Goal: Task Accomplishment & Management: Manage account settings

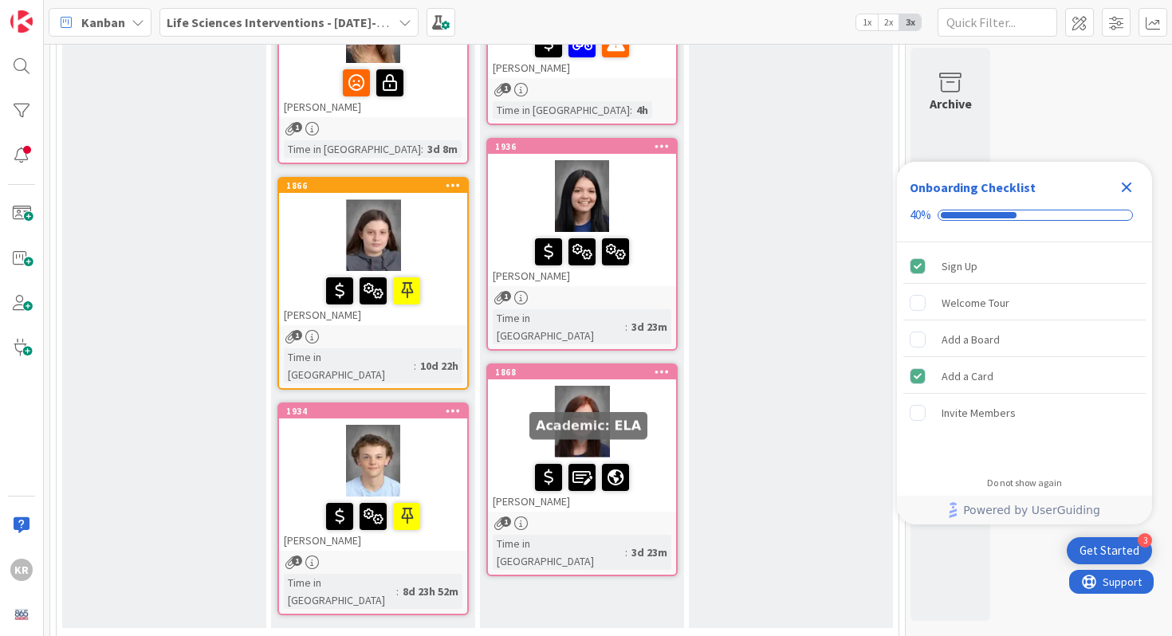
scroll to position [139, 0]
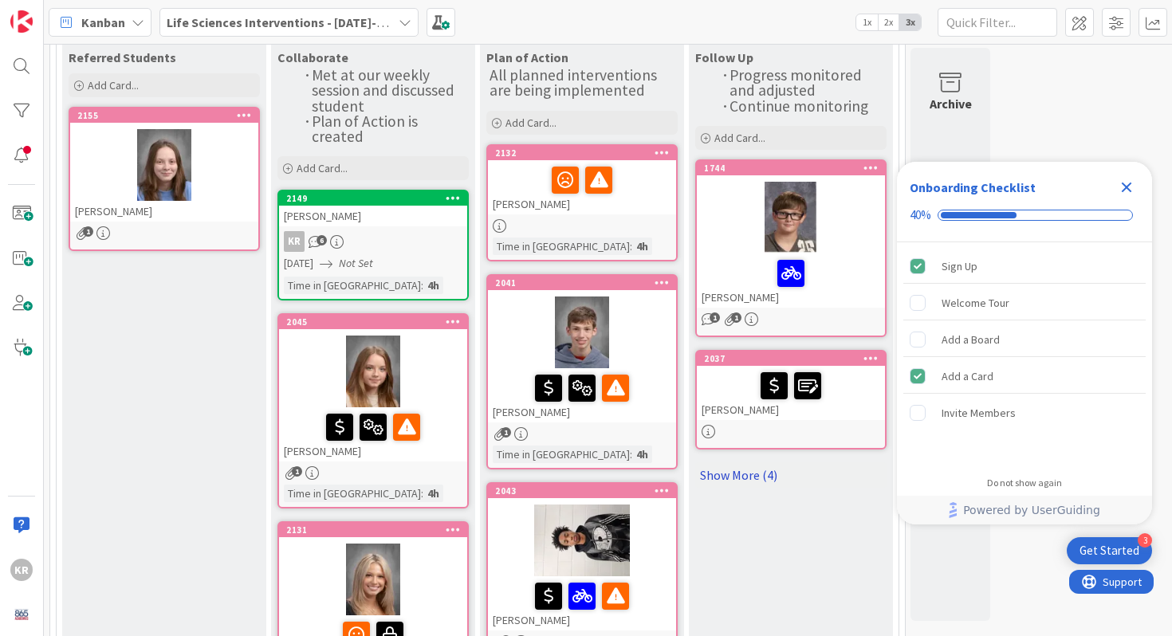
click at [742, 471] on link "Show More (4)" at bounding box center [790, 476] width 191 height 26
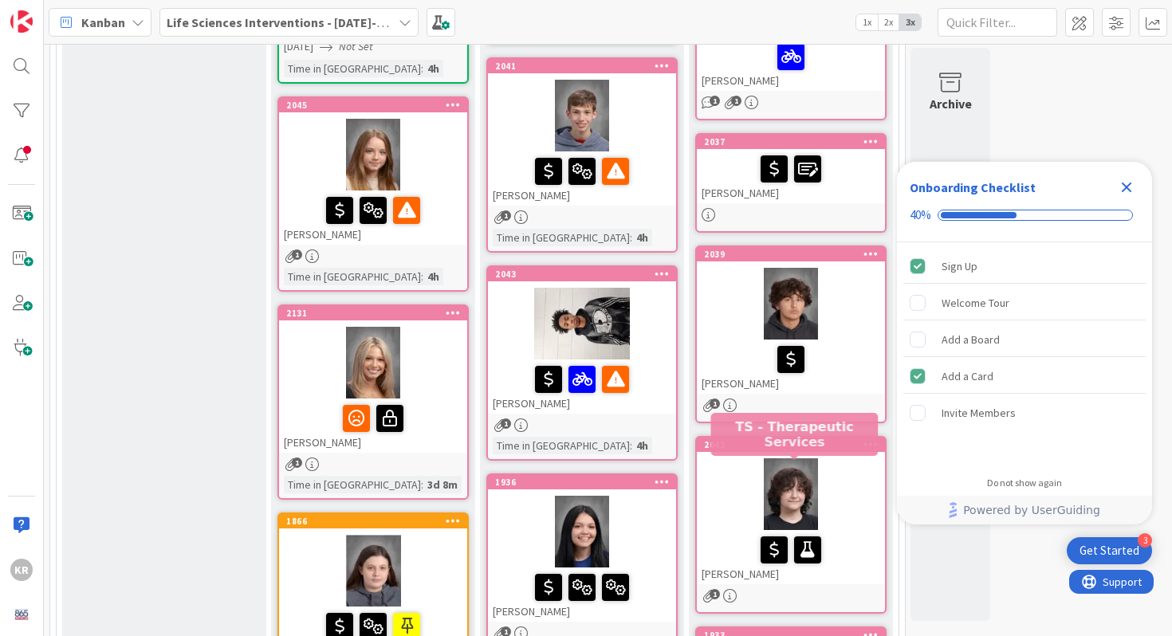
scroll to position [389, 0]
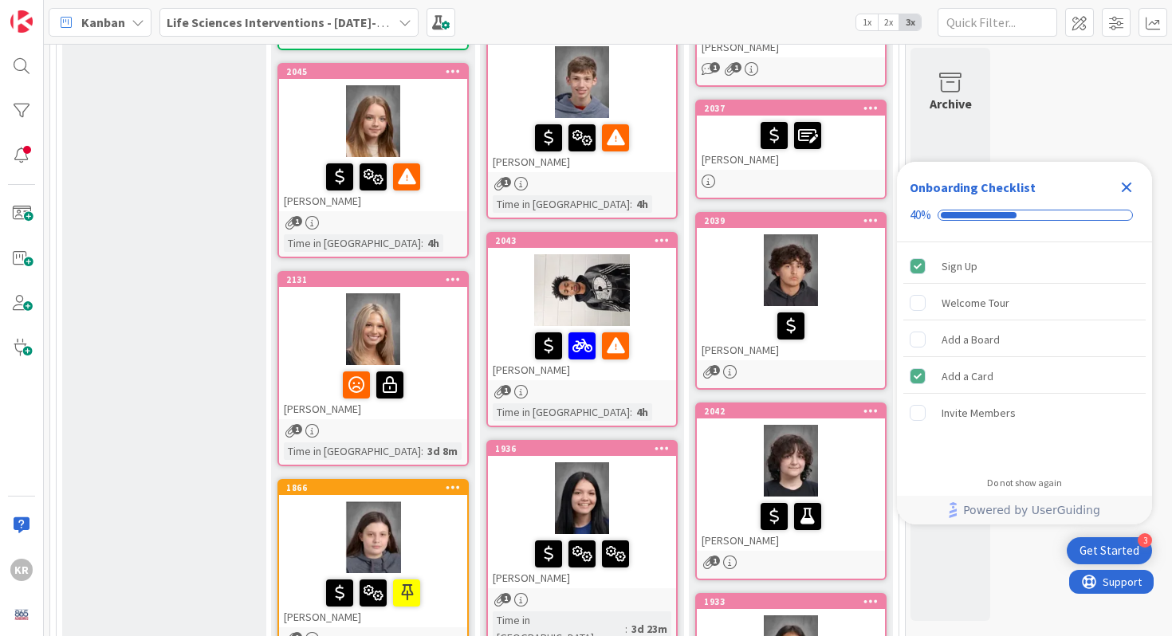
click at [735, 306] on div "[PERSON_NAME]" at bounding box center [791, 333] width 188 height 54
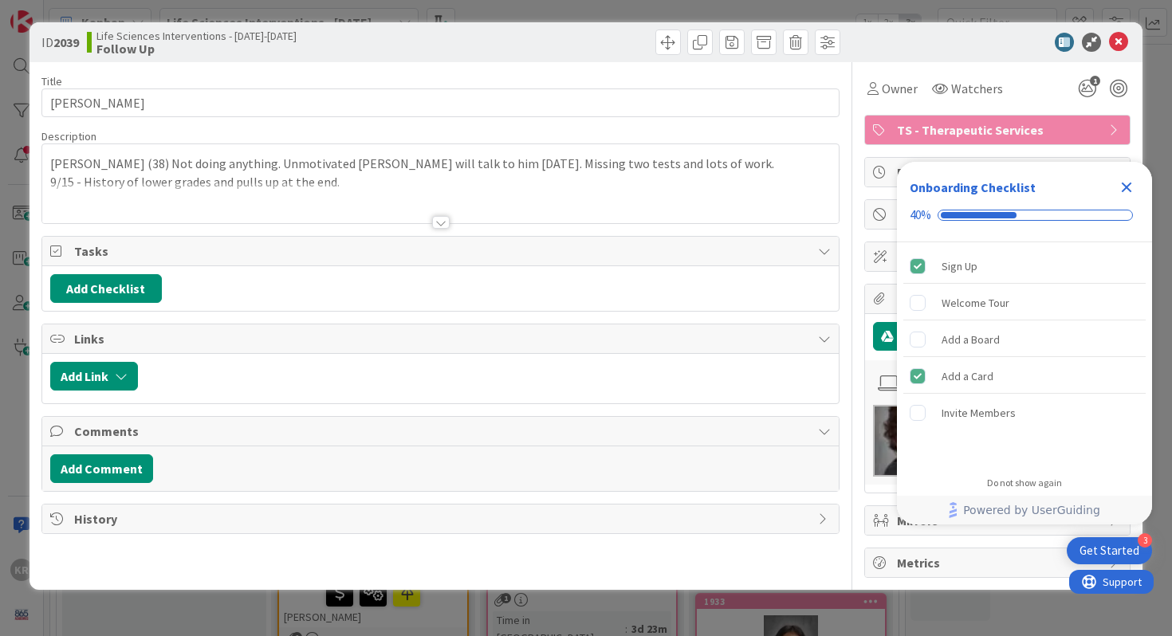
click at [1124, 184] on icon "Close Checklist" at bounding box center [1127, 188] width 10 height 10
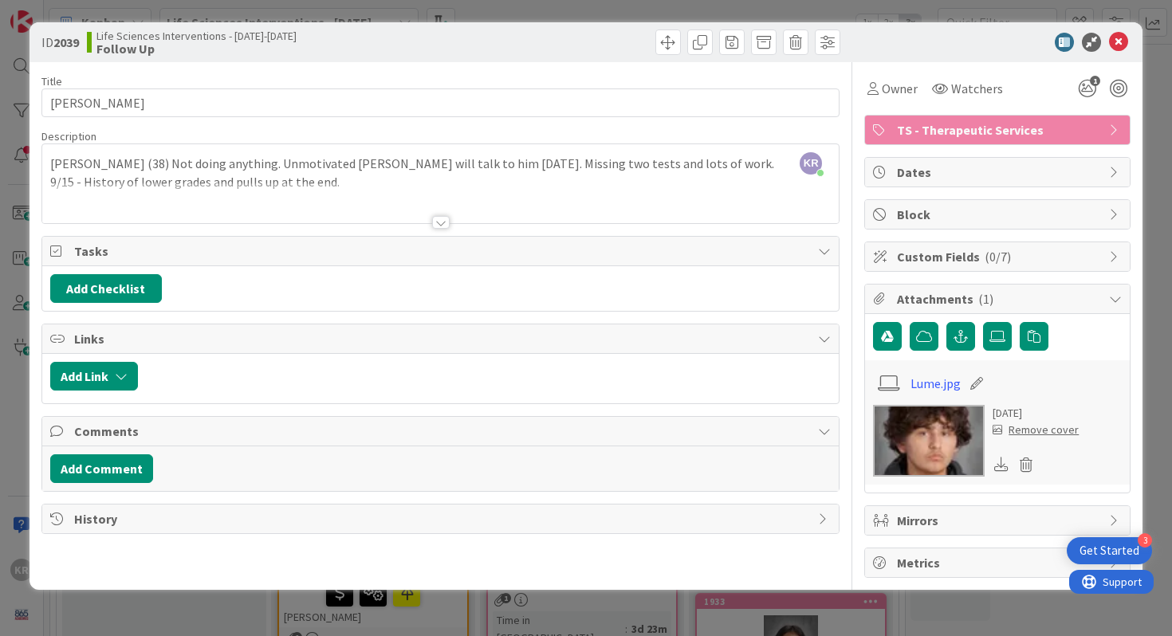
click at [613, 194] on div at bounding box center [441, 203] width 798 height 41
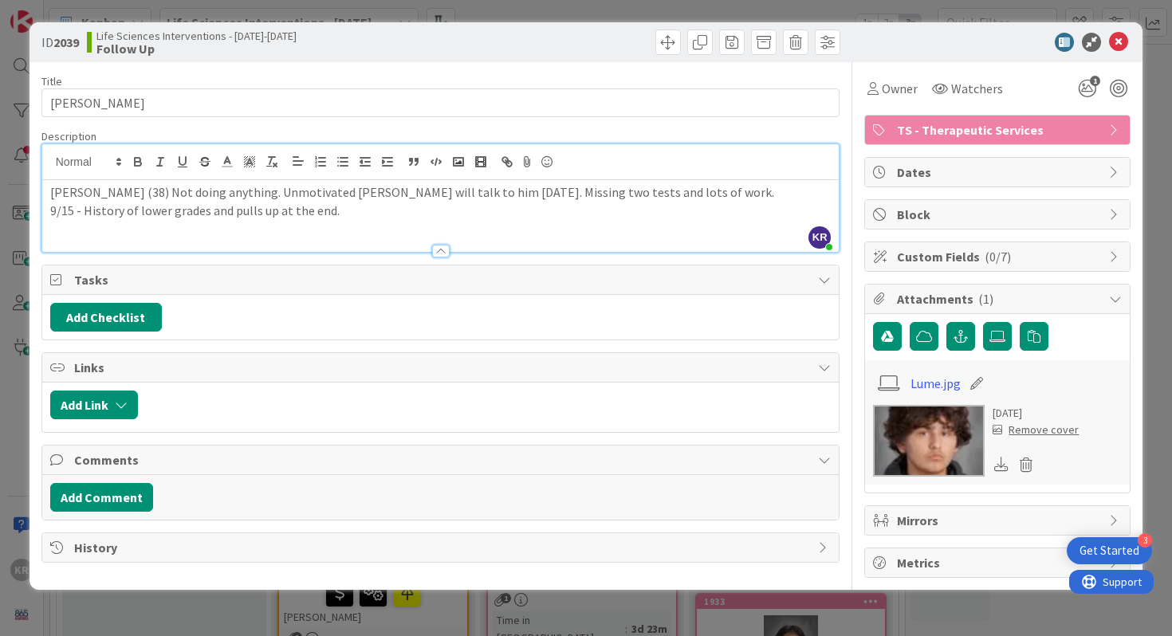
click at [526, 240] on div at bounding box center [441, 243] width 798 height 17
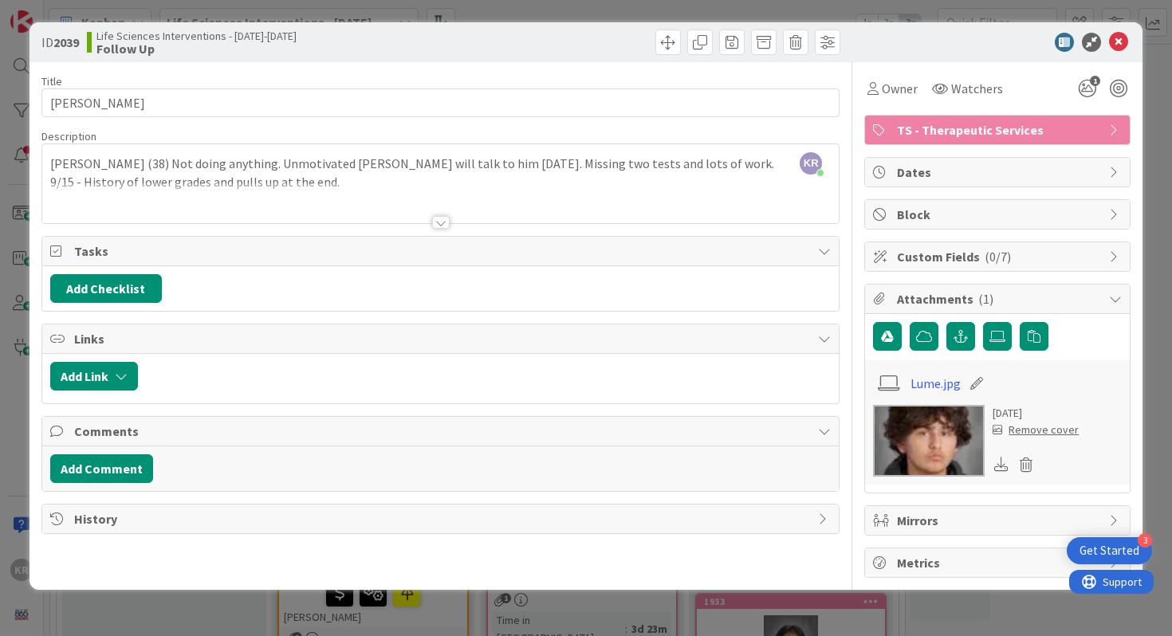
click at [482, 201] on div at bounding box center [441, 203] width 798 height 41
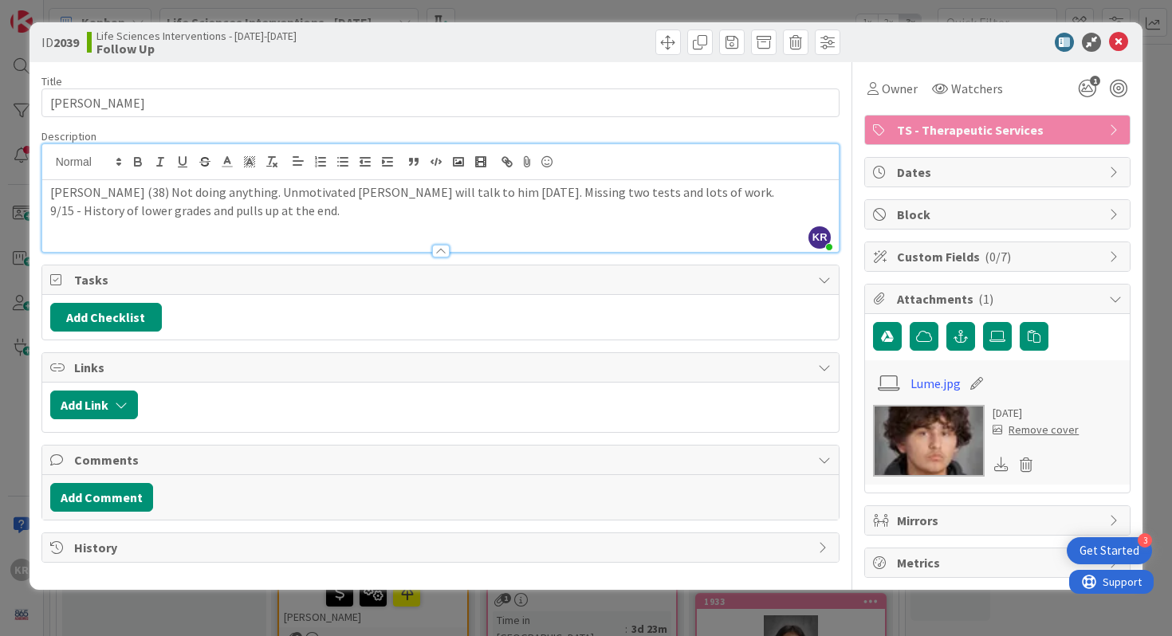
click at [444, 203] on p "9/15 - History of lower grades and pulls up at the end." at bounding box center [441, 211] width 782 height 18
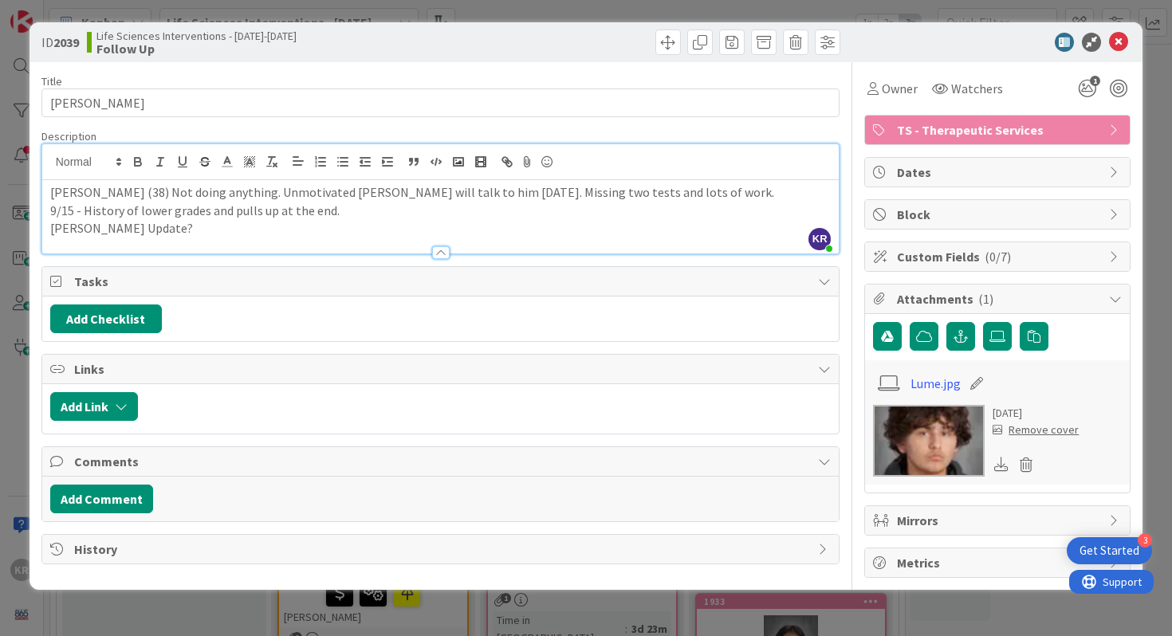
click at [92, 237] on div at bounding box center [441, 245] width 798 height 17
click at [92, 267] on div "Tasks" at bounding box center [441, 282] width 798 height 30
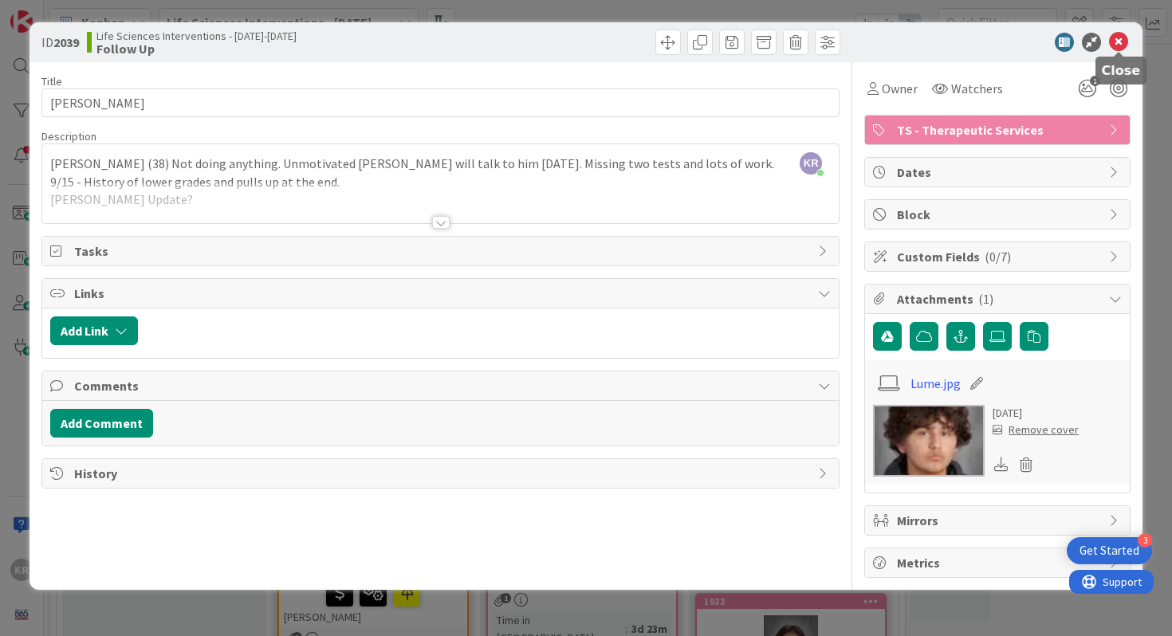
click at [1126, 45] on icon at bounding box center [1118, 42] width 19 height 19
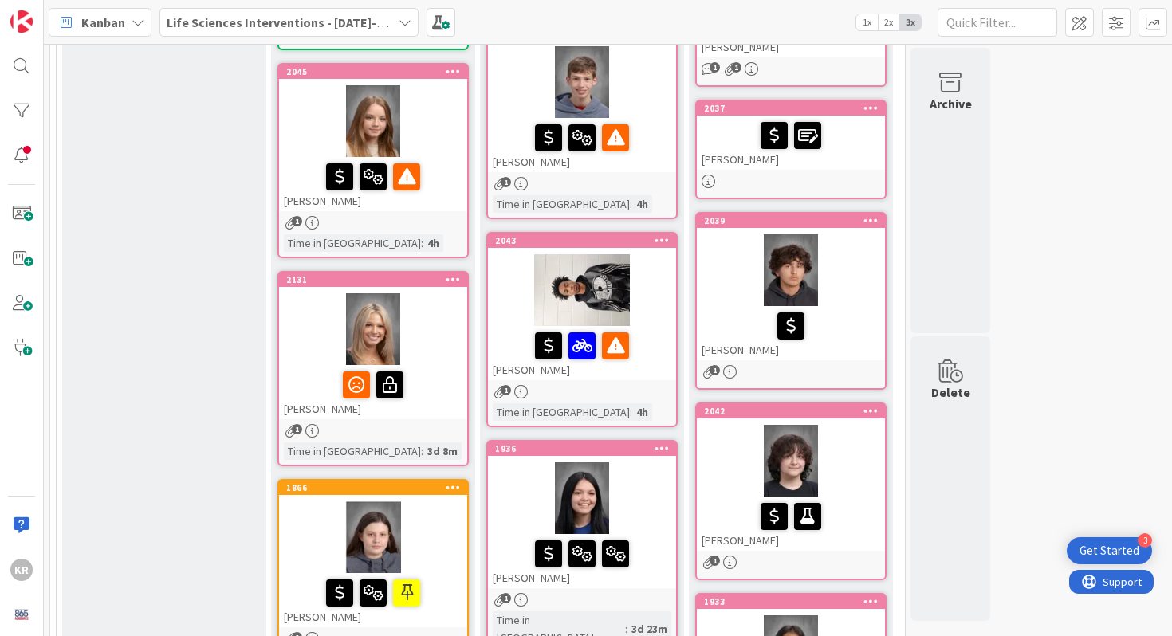
click at [839, 286] on div at bounding box center [791, 270] width 188 height 72
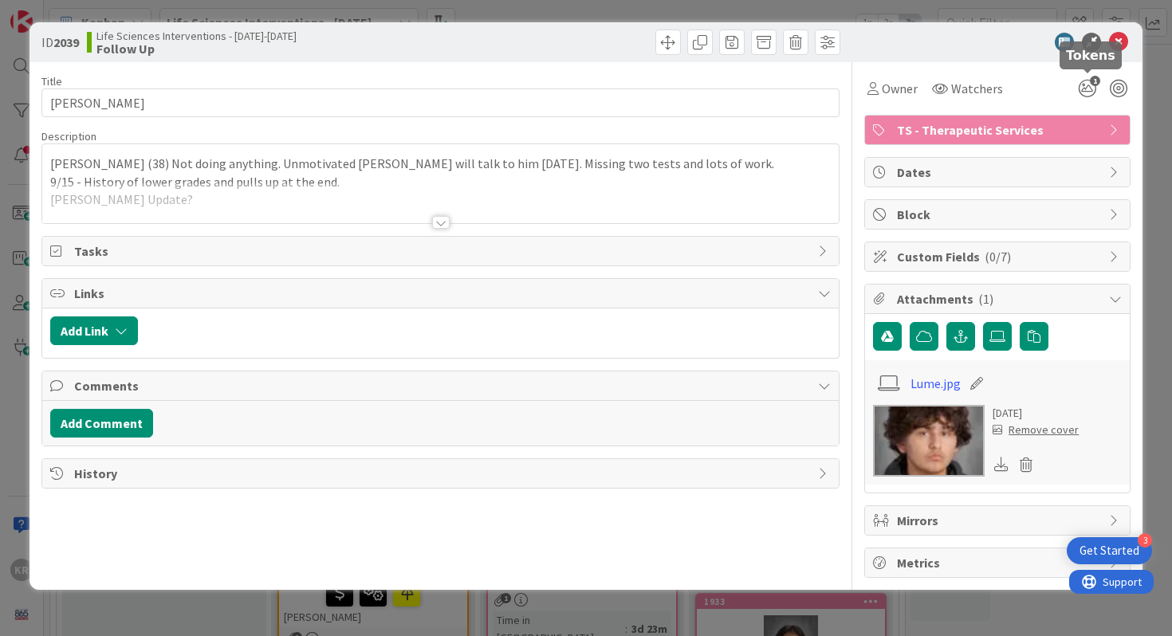
click at [1105, 78] on div "1" at bounding box center [1101, 88] width 57 height 29
click at [1088, 88] on icon "1" at bounding box center [1087, 88] width 29 height 29
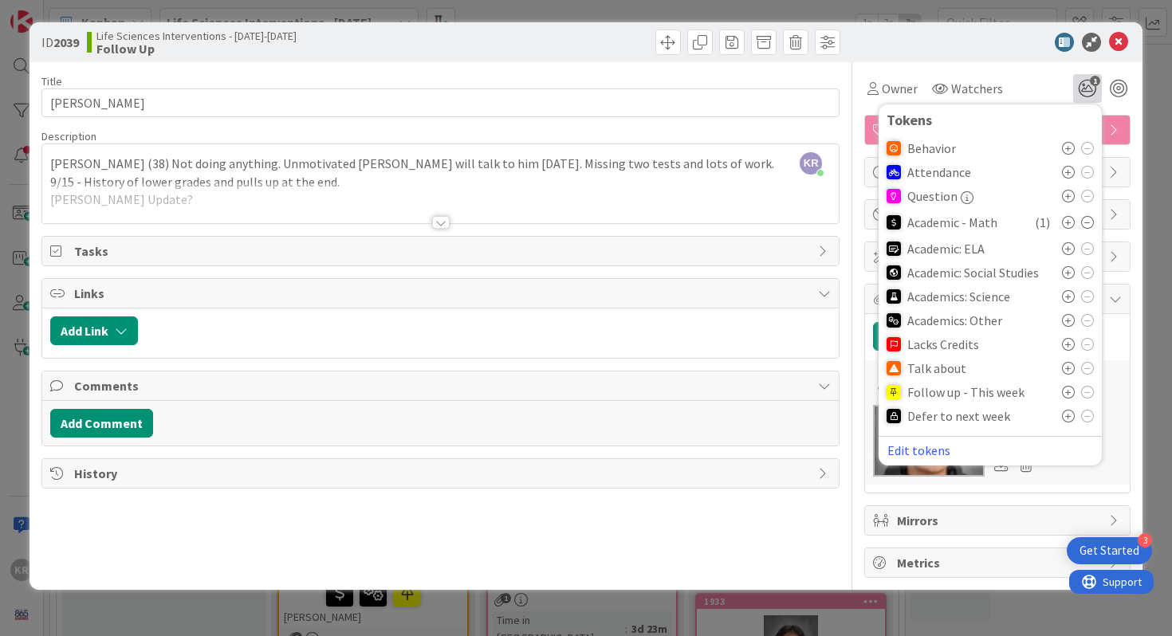
click at [1068, 366] on icon at bounding box center [1068, 368] width 13 height 13
click at [578, 187] on div at bounding box center [441, 203] width 798 height 41
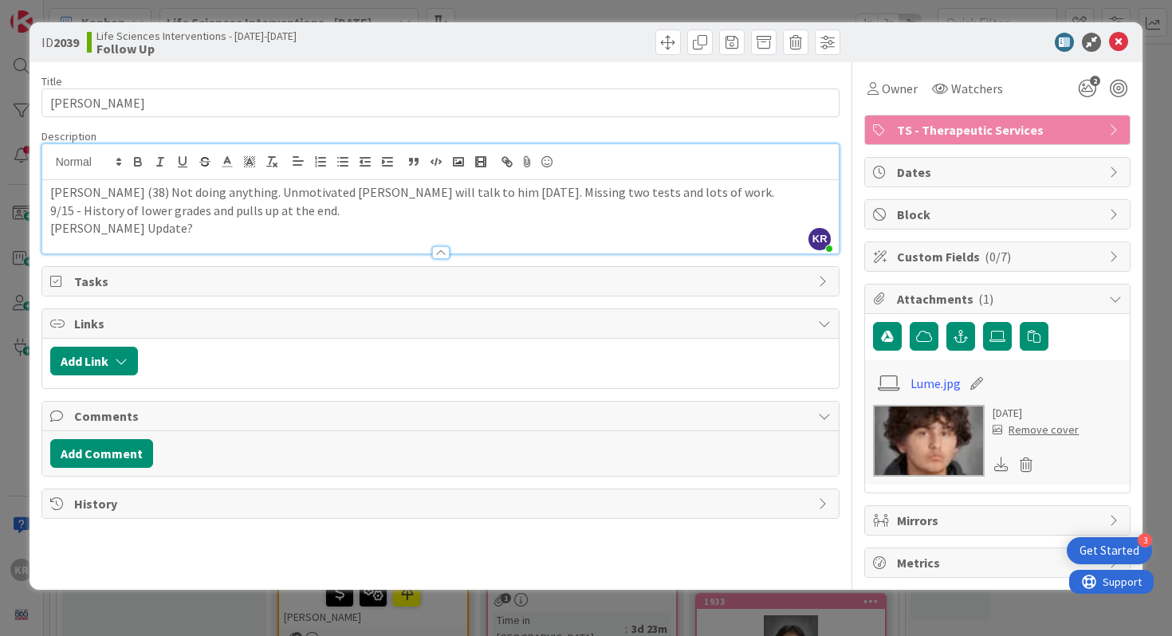
click at [476, 219] on p "[PERSON_NAME] Update?" at bounding box center [441, 228] width 782 height 18
click at [431, 227] on p "[PERSON_NAME] Update?" at bounding box center [441, 228] width 782 height 18
click at [232, 232] on p "[PERSON_NAME] Update? -- (27) - [PERSON_NAME] (34) - Mink" at bounding box center [441, 228] width 782 height 18
click at [1121, 43] on icon at bounding box center [1118, 42] width 19 height 19
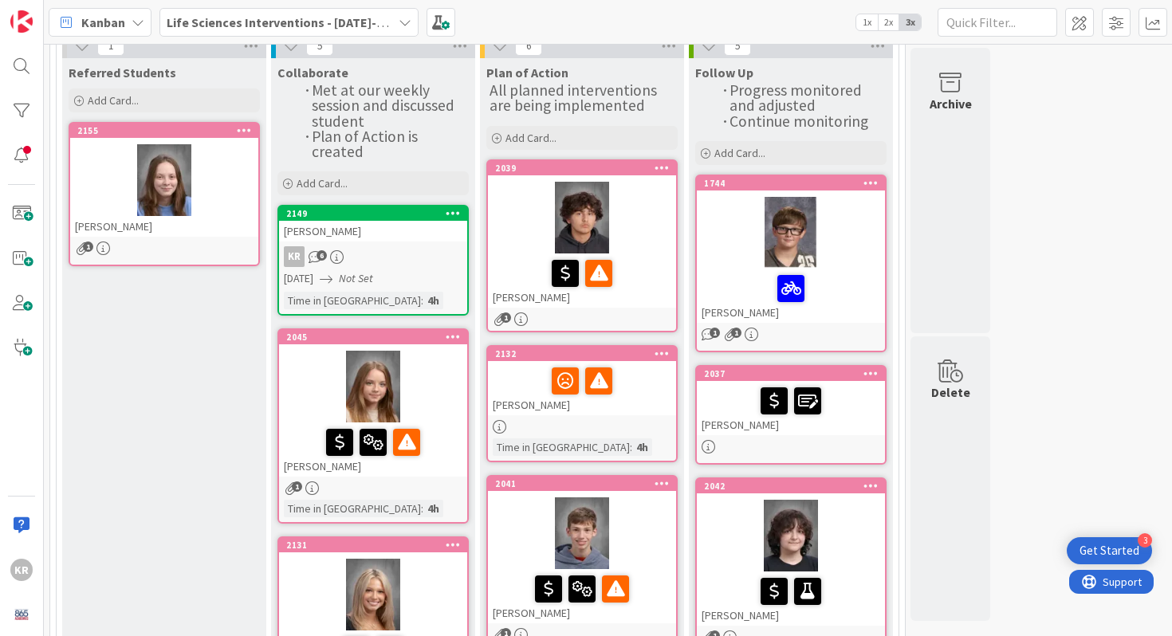
scroll to position [128, 0]
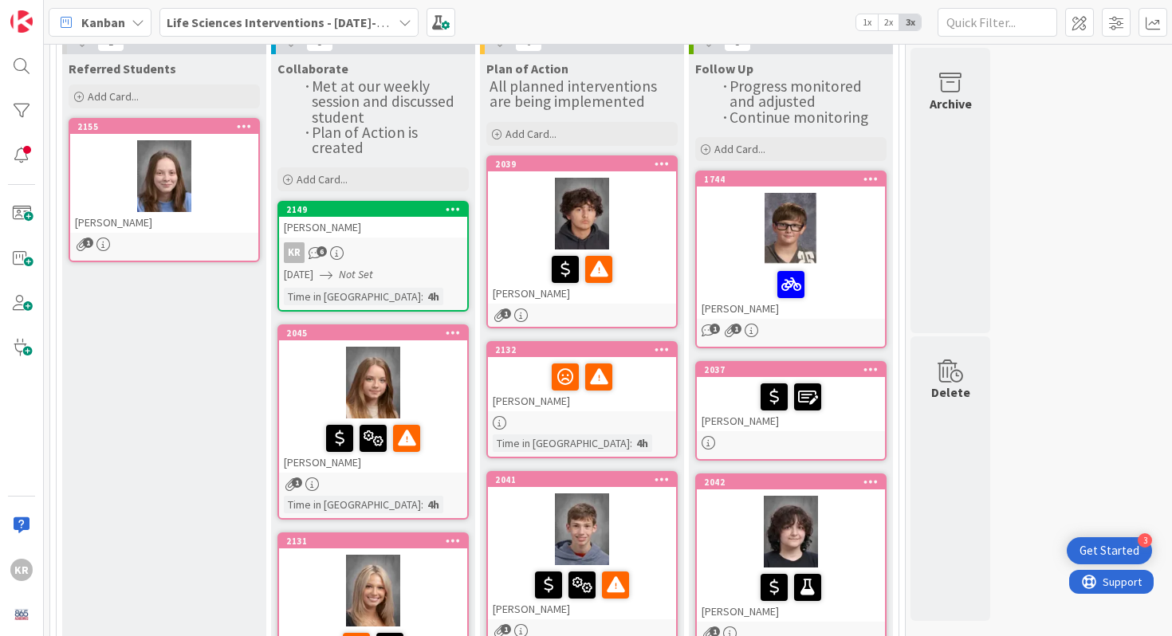
drag, startPoint x: 629, startPoint y: 446, endPoint x: 861, endPoint y: 4, distance: 499.1
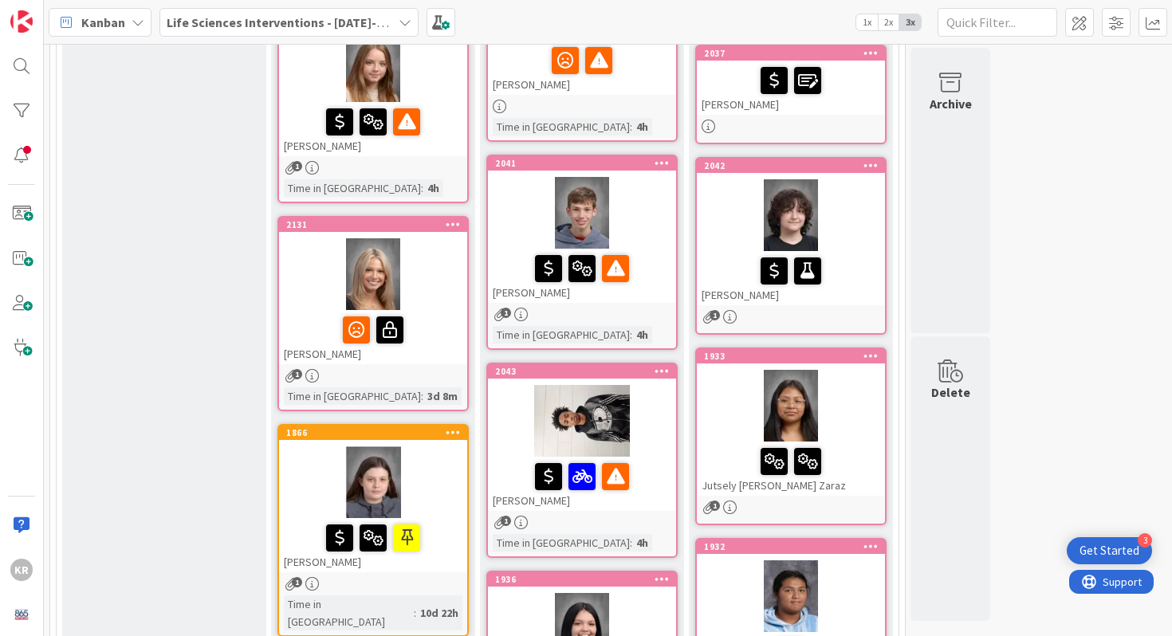
scroll to position [445, 0]
click at [632, 307] on div "1" at bounding box center [582, 314] width 188 height 14
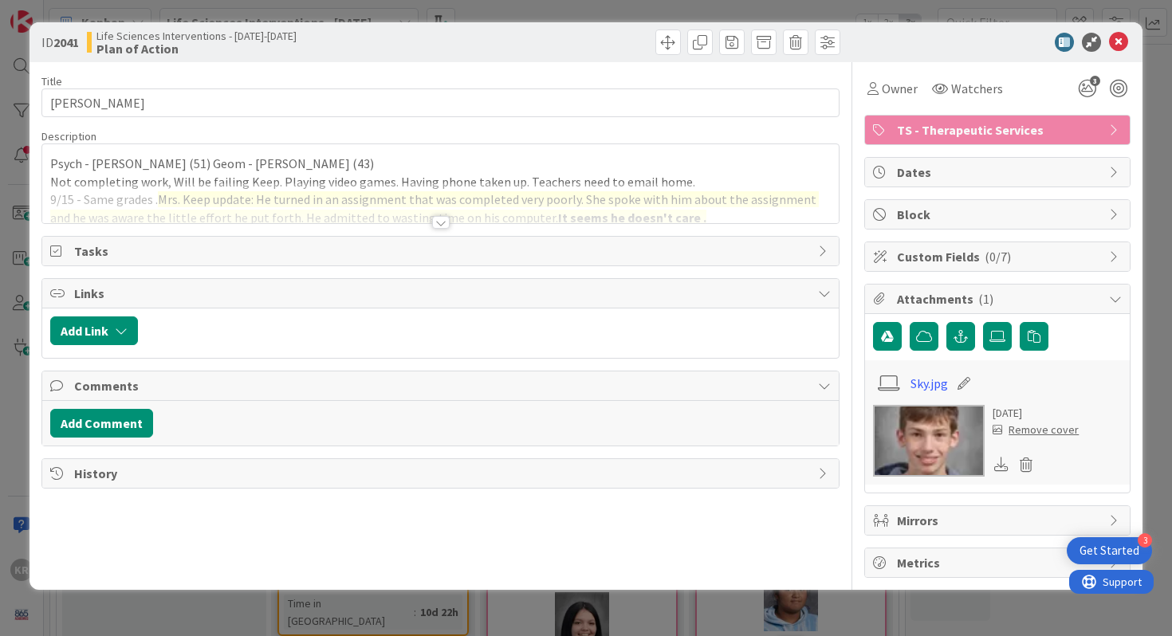
click at [443, 229] on div "Title 15 / 128 [PERSON_NAME] Description Psych - [PERSON_NAME] (51) Geom - [PER…" at bounding box center [440, 320] width 799 height 516
click at [435, 223] on div at bounding box center [441, 222] width 18 height 13
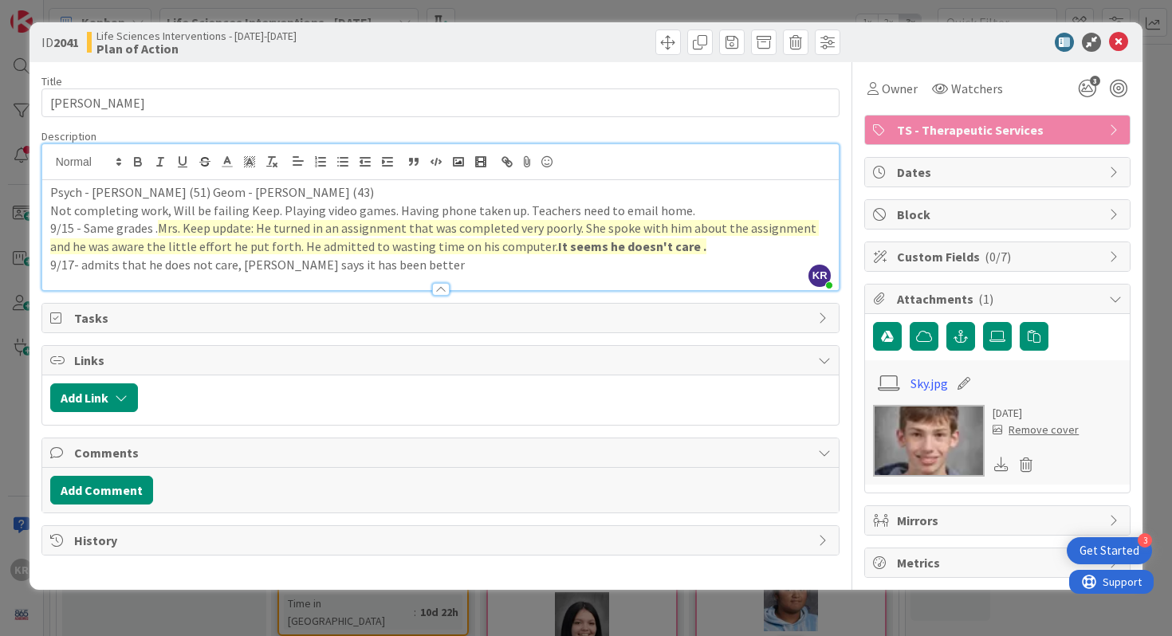
click at [236, 219] on p "9/15 - Same grades . Mrs. Keep update: He turned in an assignment that was comp…" at bounding box center [441, 237] width 782 height 36
click at [238, 237] on p "9/15 - Same grades . Mrs. Keep update: He turned in an assignment that was comp…" at bounding box center [441, 237] width 782 height 36
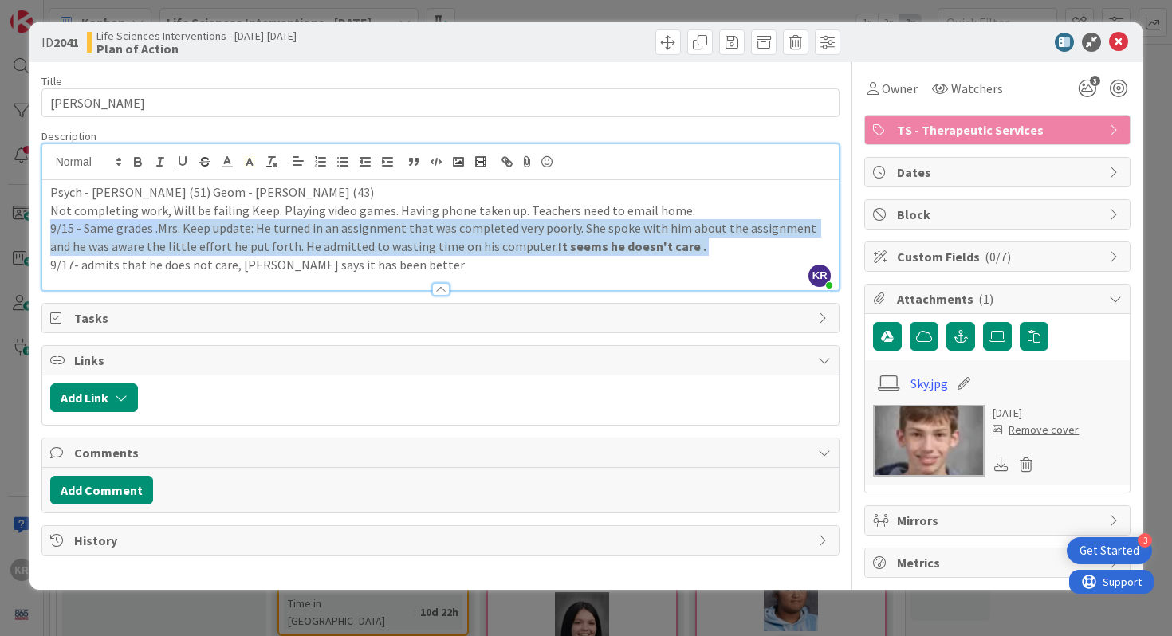
click at [238, 237] on p "9/15 - Same grades . Mrs. Keep update: He turned in an assignment that was comp…" at bounding box center [441, 237] width 782 height 36
click at [241, 161] on span at bounding box center [249, 162] width 22 height 22
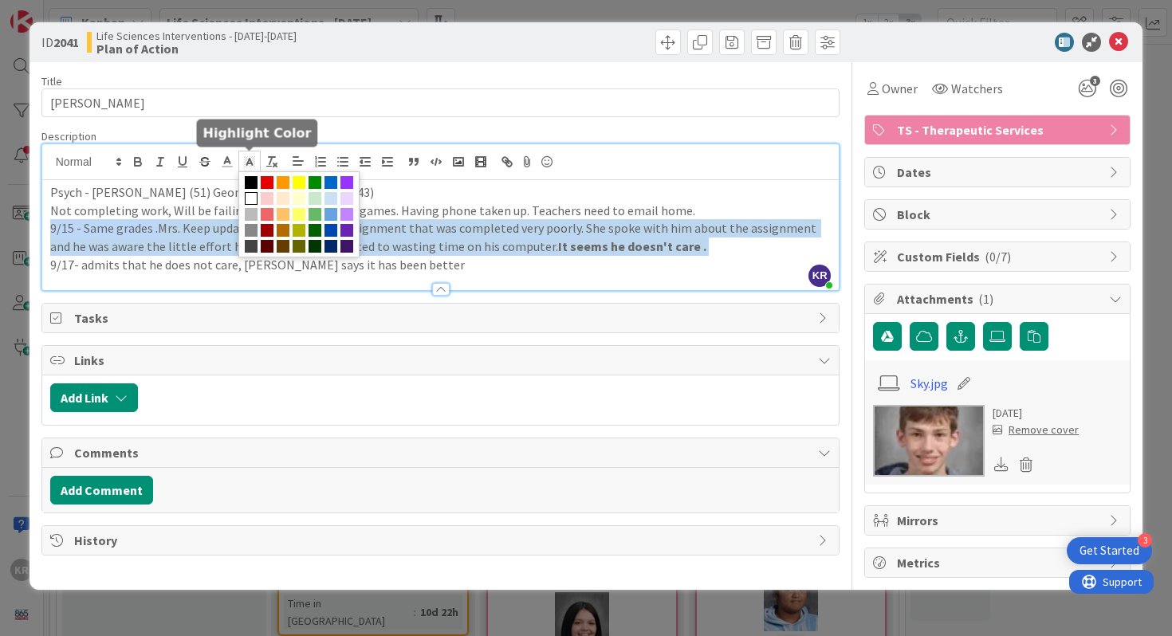
click at [256, 197] on span at bounding box center [251, 198] width 13 height 13
click at [256, 201] on span at bounding box center [251, 198] width 13 height 13
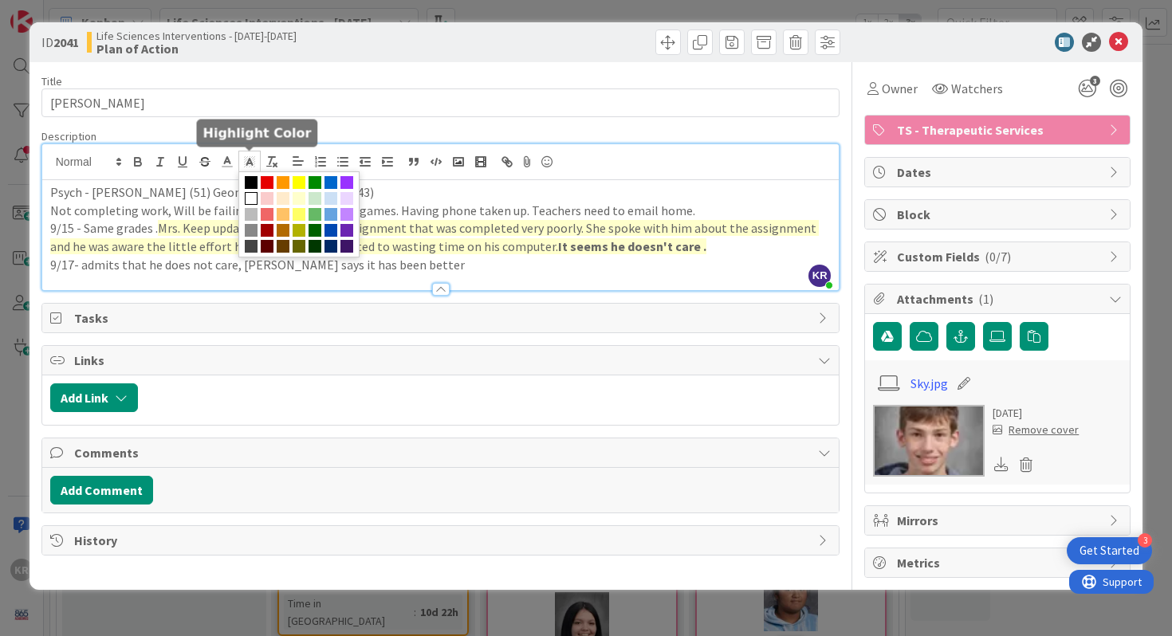
click at [237, 226] on span "Mrs. Keep update: He turned in an assignment that was completed very poorly. Sh…" at bounding box center [434, 237] width 769 height 34
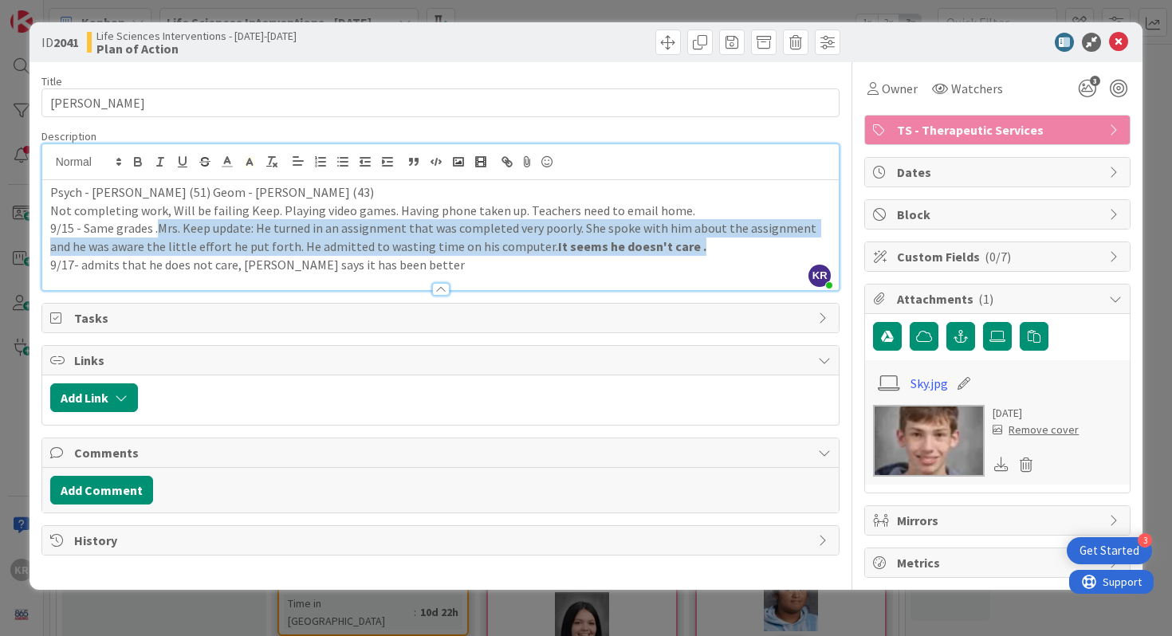
drag, startPoint x: 159, startPoint y: 228, endPoint x: 664, endPoint y: 247, distance: 505.2
click at [664, 247] on p "9/15 - Same grades . Mrs. Keep update: He turned in an assignment that was comp…" at bounding box center [441, 237] width 782 height 36
click at [245, 162] on icon at bounding box center [249, 162] width 14 height 14
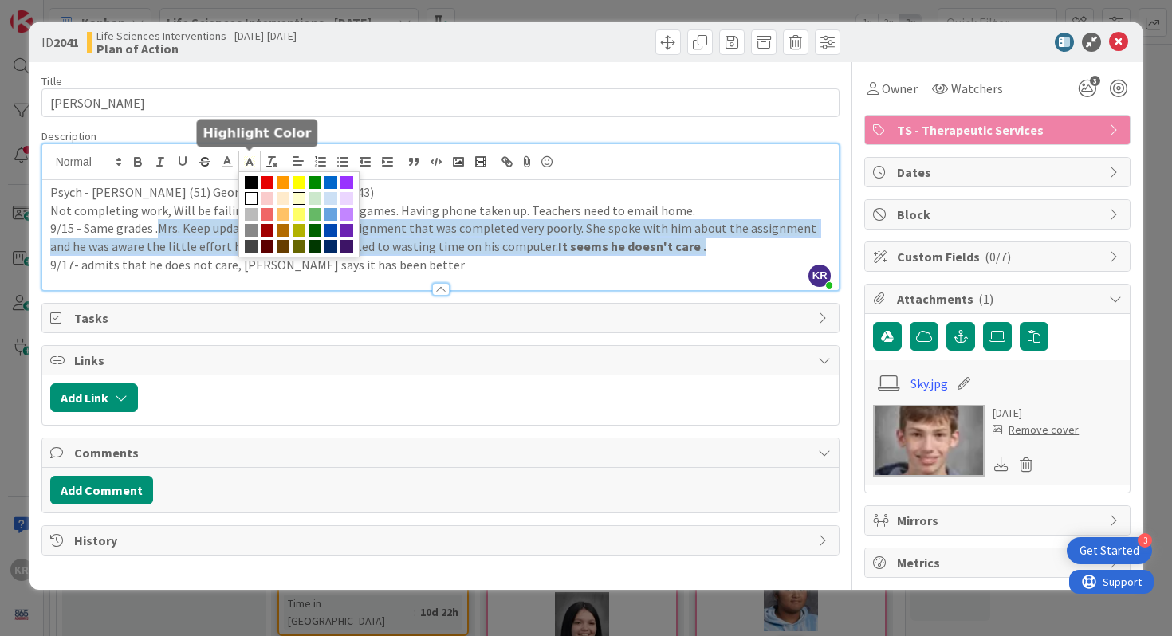
click at [251, 201] on span at bounding box center [251, 198] width 13 height 13
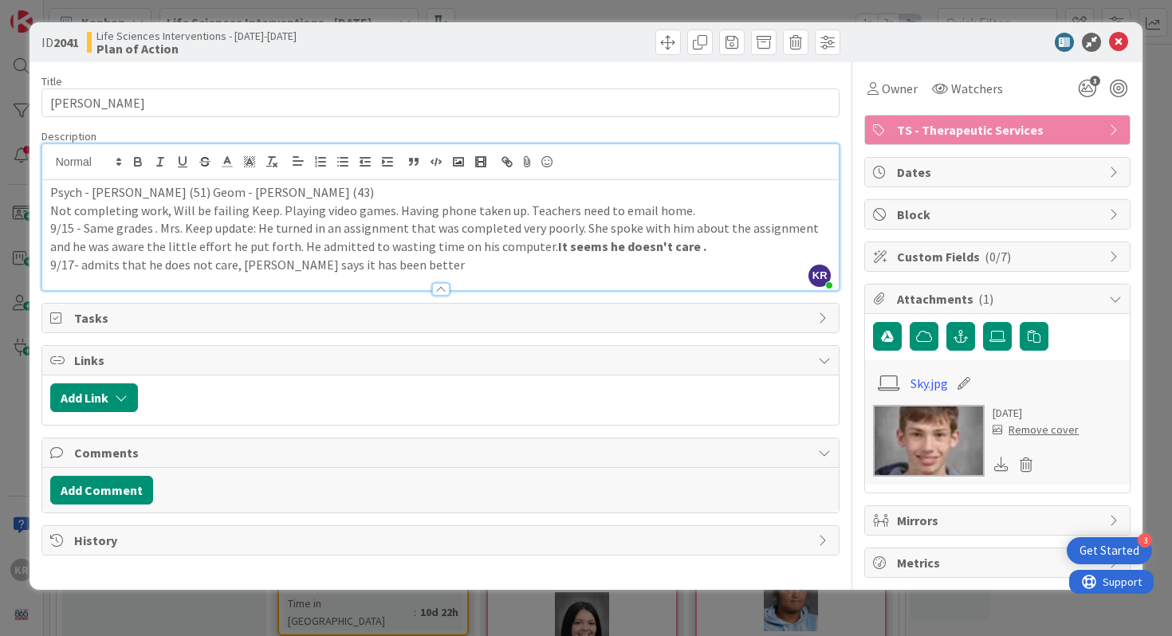
click at [263, 228] on p "9/15 - Same grades . Mrs. Keep update: He turned in an assignment that was comp…" at bounding box center [441, 237] width 782 height 36
click at [431, 278] on div at bounding box center [441, 282] width 798 height 17
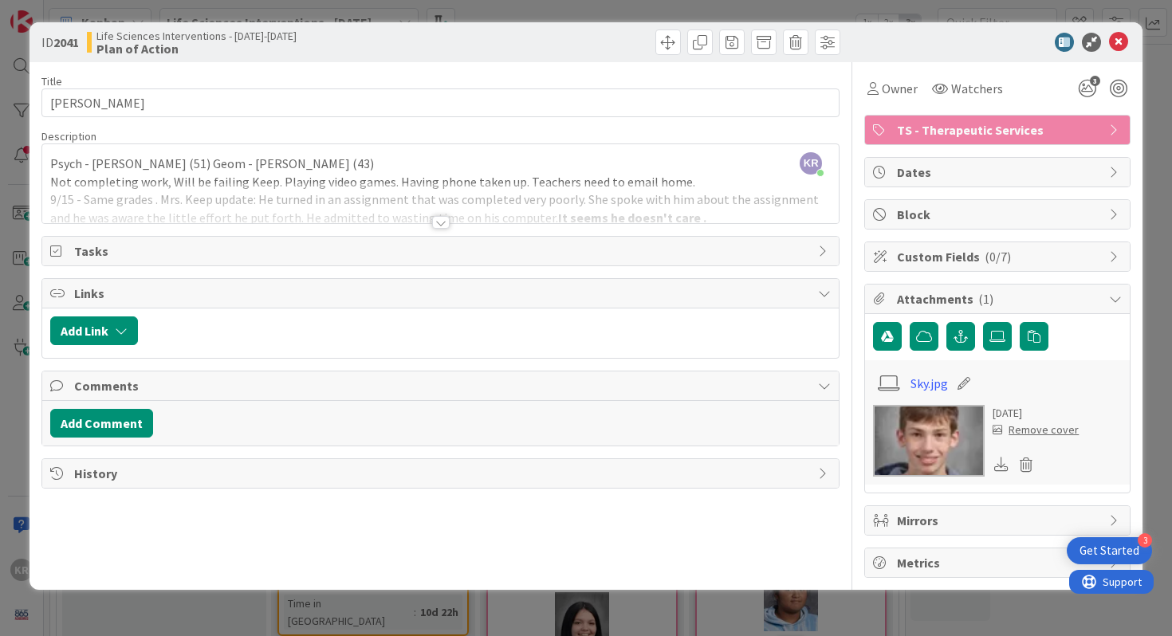
click at [437, 219] on div at bounding box center [441, 222] width 18 height 13
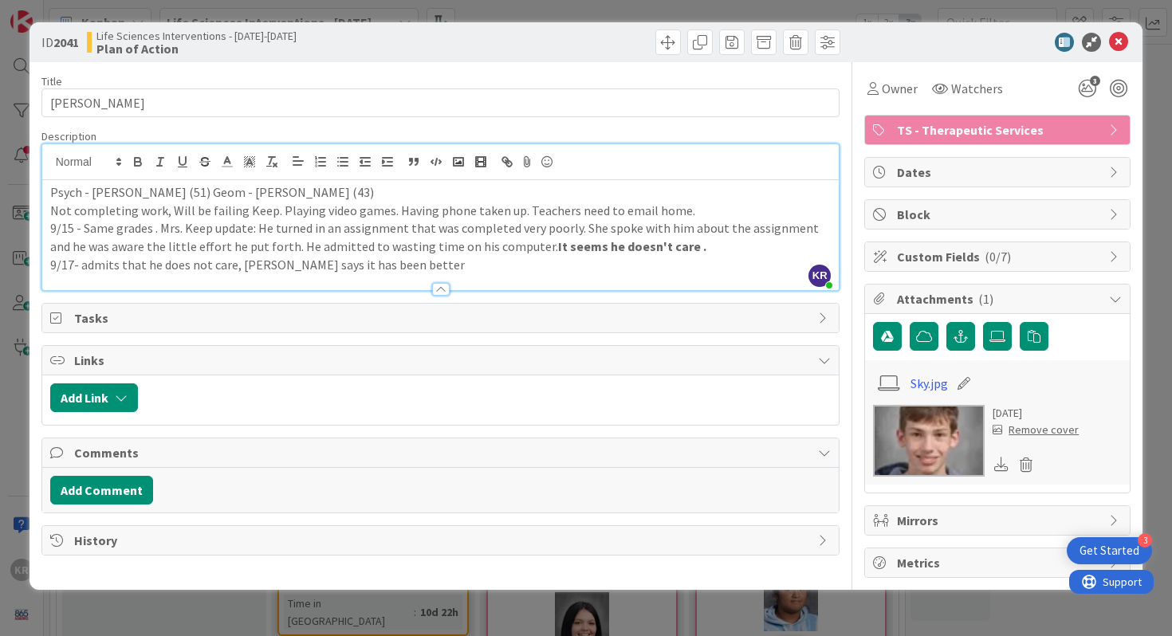
click at [412, 270] on p "9/17- admits that he does not care, [PERSON_NAME] says it has been better" at bounding box center [441, 265] width 782 height 18
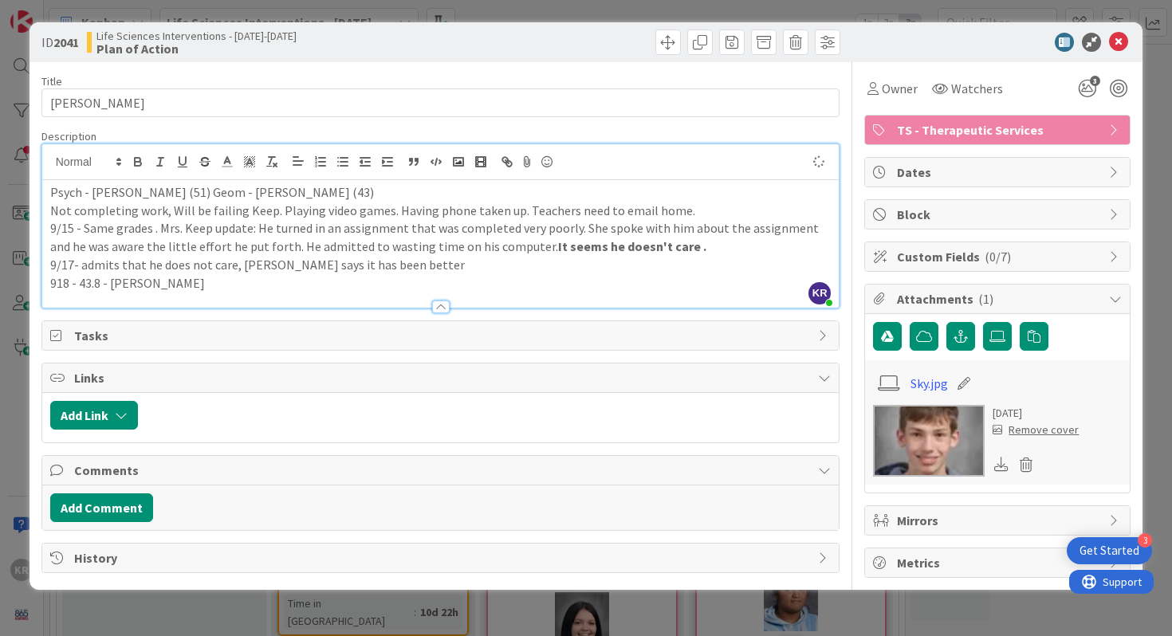
click at [81, 284] on p "918 - 43.8 - [PERSON_NAME]" at bounding box center [441, 283] width 782 height 18
click at [78, 288] on p "918 - 43.8) - [PERSON_NAME]" at bounding box center [441, 283] width 782 height 18
click at [132, 293] on div at bounding box center [441, 299] width 798 height 17
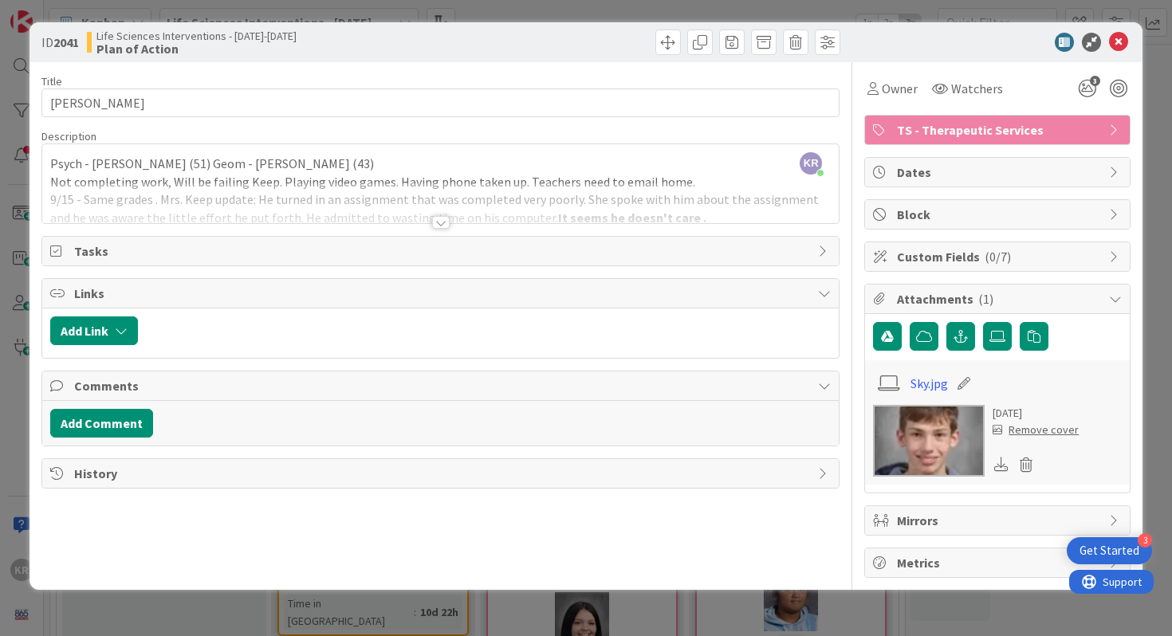
click at [0, 297] on div "ID 2041 Life Sciences Interventions - [DATE]-[DATE] Plan of Action Title 15 / 1…" at bounding box center [586, 318] width 1172 height 636
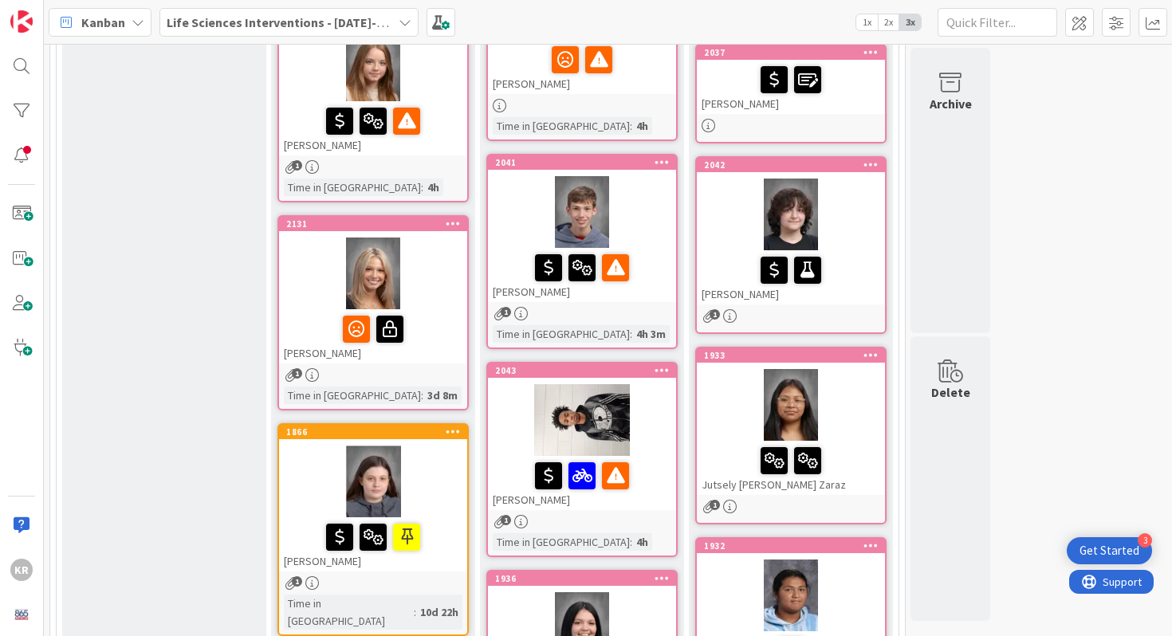
click at [654, 238] on div at bounding box center [582, 212] width 188 height 72
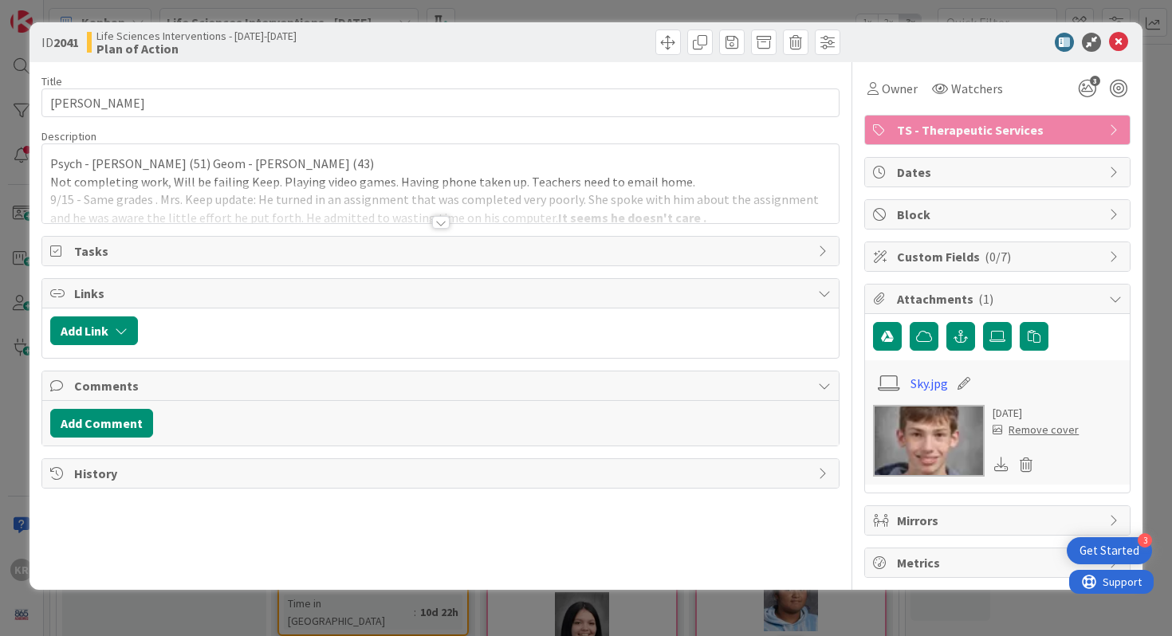
click at [619, 198] on div at bounding box center [441, 203] width 798 height 41
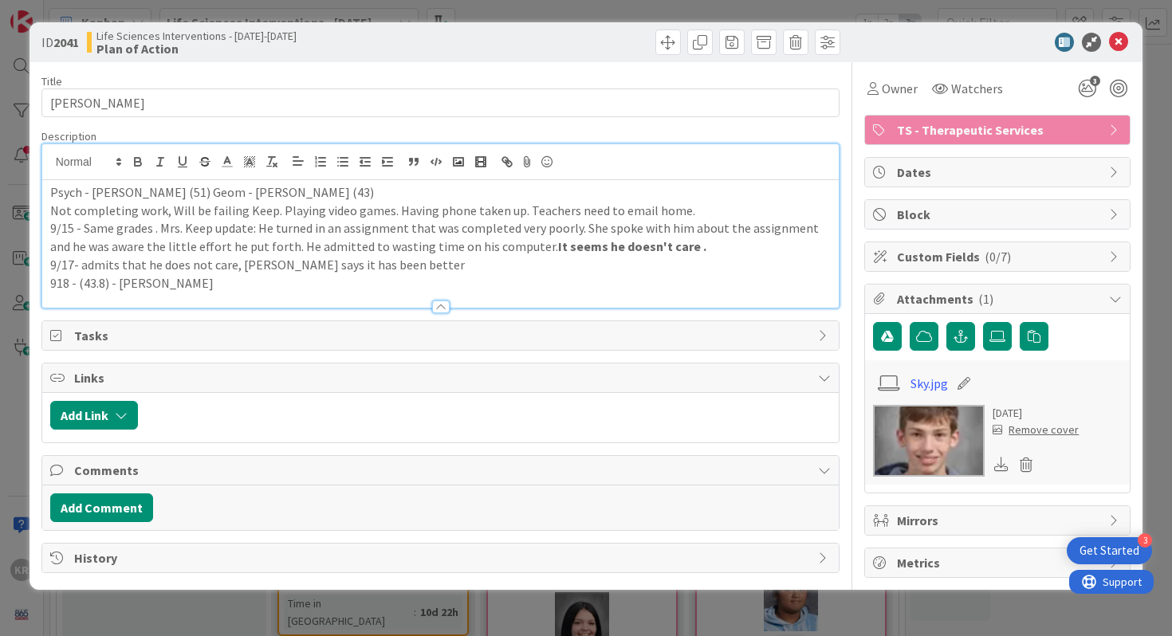
click at [522, 287] on p "918 - (43.8) - [PERSON_NAME]" at bounding box center [441, 283] width 782 height 18
click at [30, 419] on div "ID 2041 Life Sciences Interventions - [DATE]-[DATE] Plan of Action Title 15 / 1…" at bounding box center [587, 306] width 1114 height 568
click at [57, 289] on p "918 - (43.8) - [PERSON_NAME] / Psych (52)" at bounding box center [441, 283] width 782 height 18
click at [1, 382] on div "ID 2041 Life Sciences Interventions - [DATE]-[DATE] Plan of Action Title 15 / 1…" at bounding box center [586, 318] width 1172 height 636
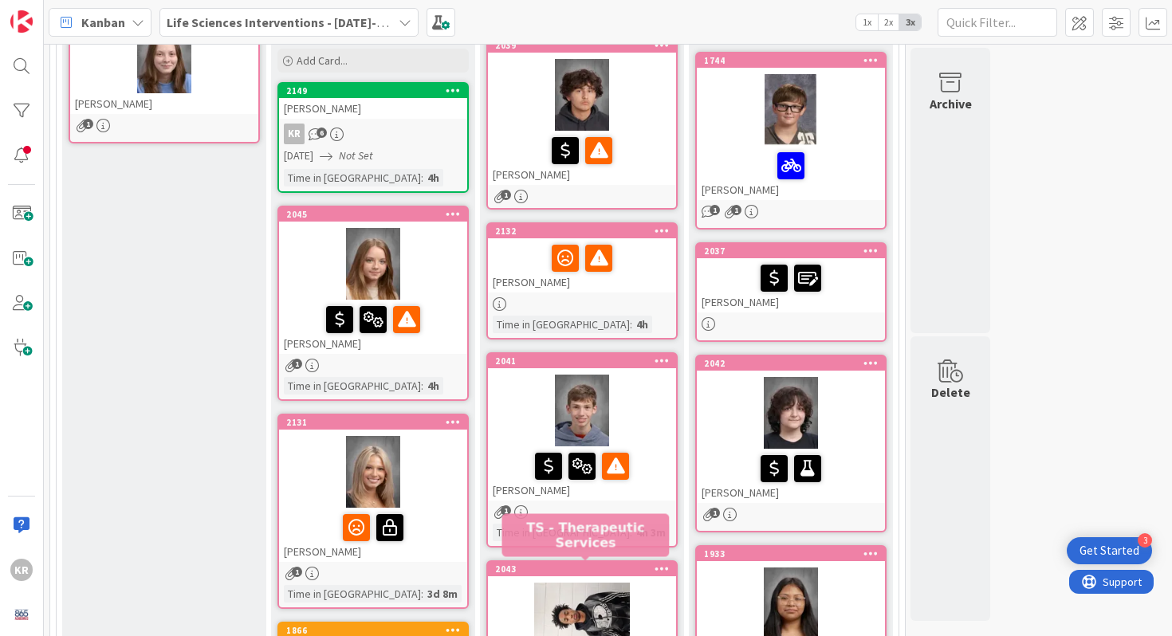
scroll to position [247, 0]
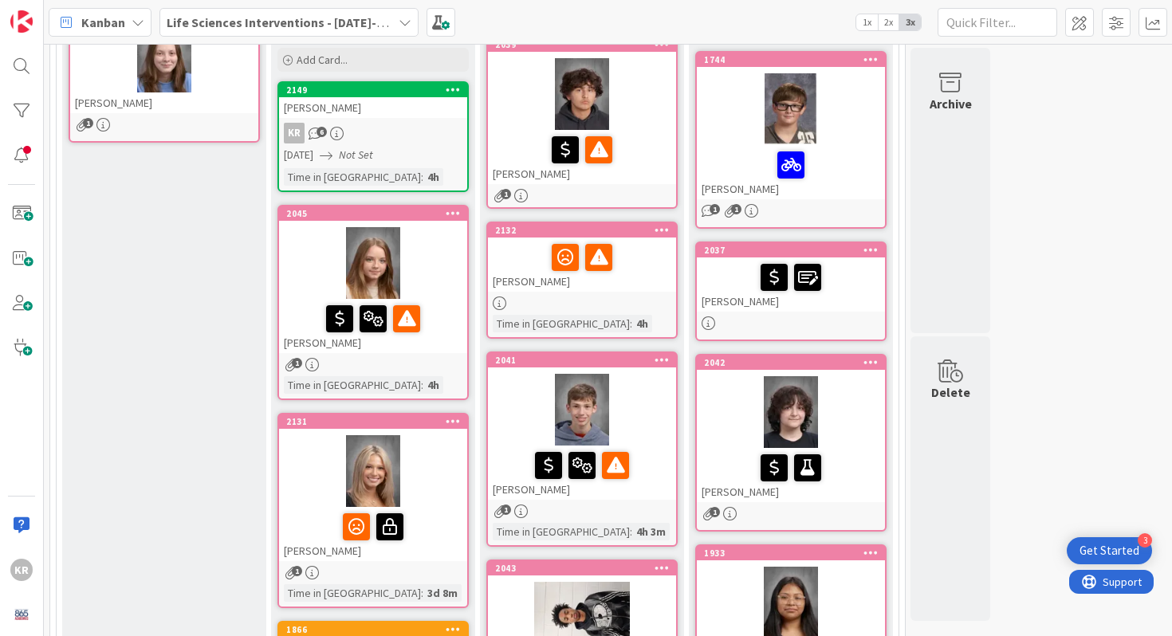
click at [219, 100] on div "[PERSON_NAME]" at bounding box center [164, 103] width 188 height 21
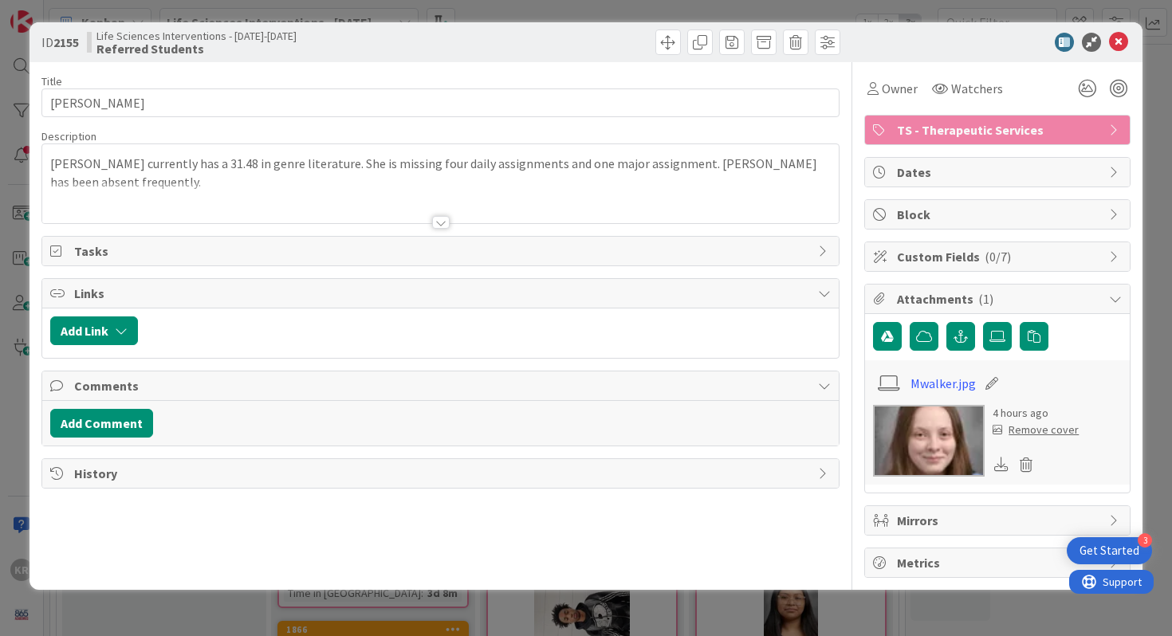
click at [350, 202] on div at bounding box center [441, 203] width 798 height 41
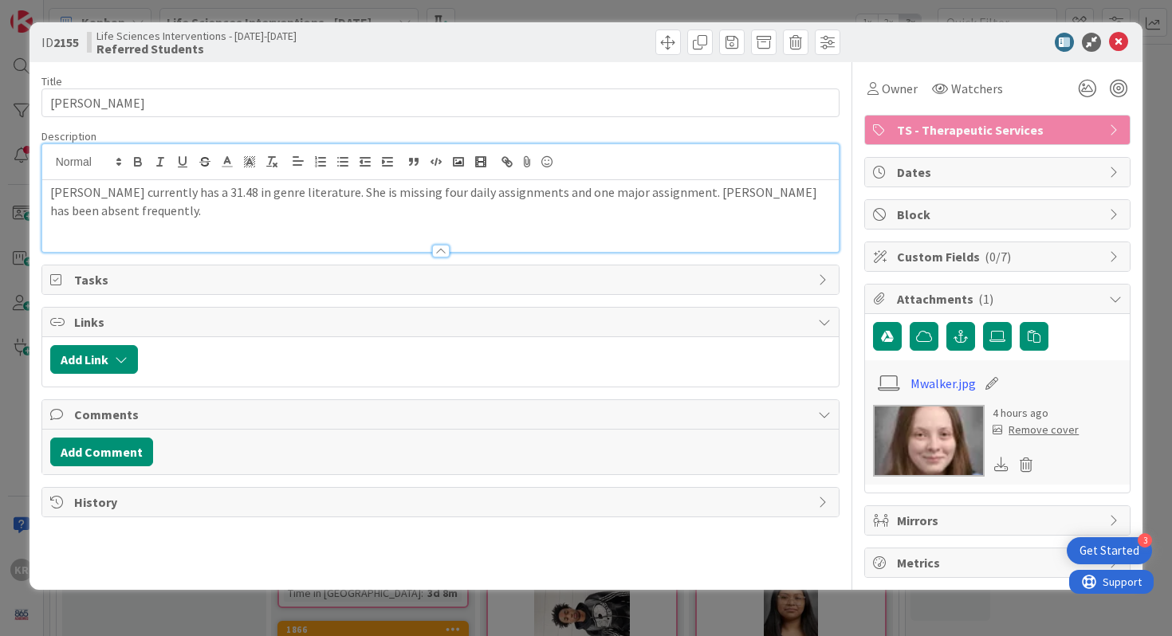
click at [302, 210] on p "[PERSON_NAME] currently has a 31.48 in genre literature. She is missing four da…" at bounding box center [441, 201] width 782 height 36
click at [53, 196] on p "[PERSON_NAME] currently has a 31.48 in genre literature. She is missing four da…" at bounding box center [441, 201] width 782 height 36
click at [145, 219] on div ""[PERSON_NAME] currently has a 31.48 in genre literature. She is missing four d…" at bounding box center [441, 216] width 798 height 72
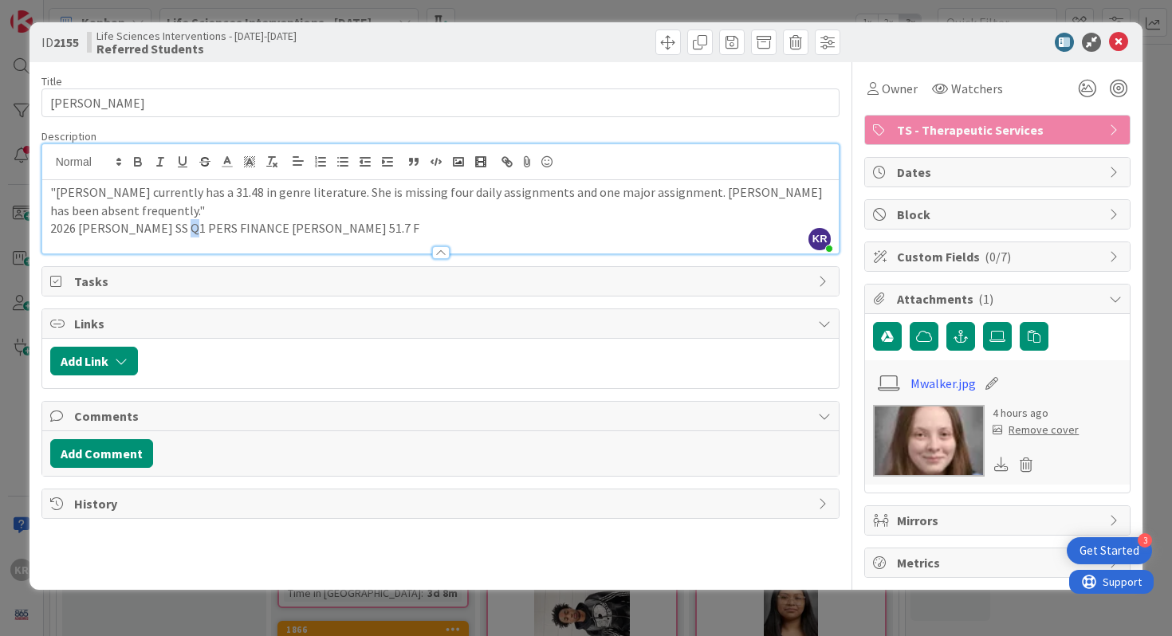
click at [189, 230] on p "2026 [PERSON_NAME] SS Q1 PERS FINANCE [PERSON_NAME] 51.7 F" at bounding box center [441, 228] width 782 height 18
drag, startPoint x: 176, startPoint y: 230, endPoint x: 20, endPoint y: 227, distance: 156.3
click at [20, 227] on div "ID 2155 Life Sciences Interventions - [DATE]-[DATE] Referred Students Title 13 …" at bounding box center [586, 318] width 1172 height 636
click at [262, 230] on p "SS Q1 PERS FINANCE [PERSON_NAME] 51.7 F" at bounding box center [441, 228] width 782 height 18
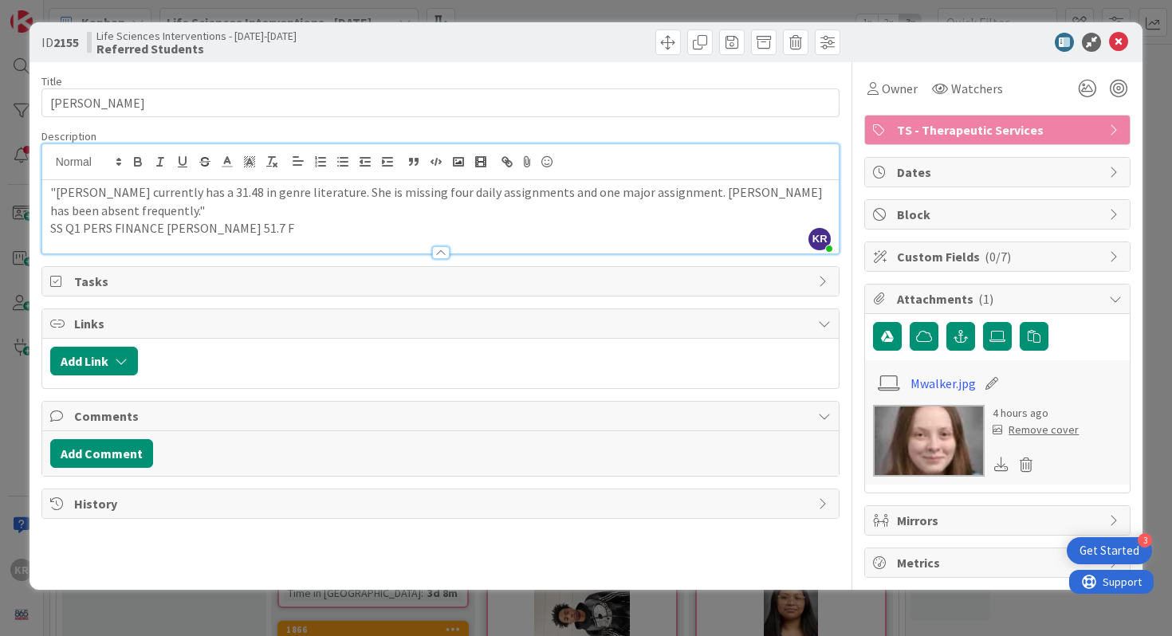
click at [313, 223] on p "SS Q1 PERS FINANCE [PERSON_NAME] 51.7 F" at bounding box center [441, 228] width 782 height 18
click at [1117, 45] on icon at bounding box center [1118, 42] width 19 height 19
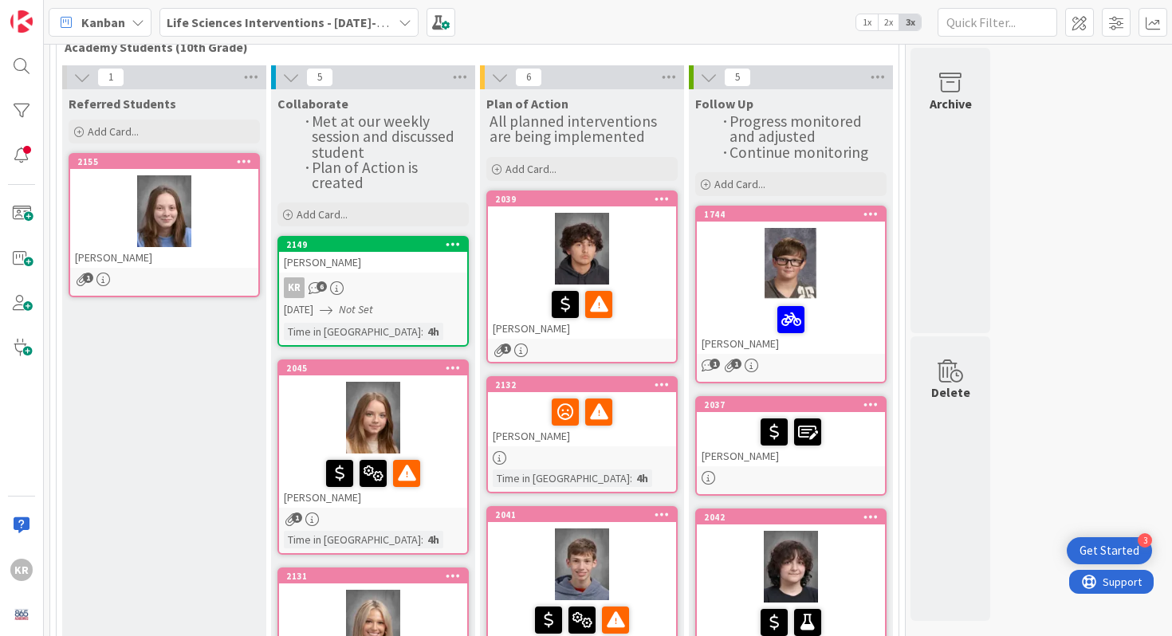
scroll to position [74, 0]
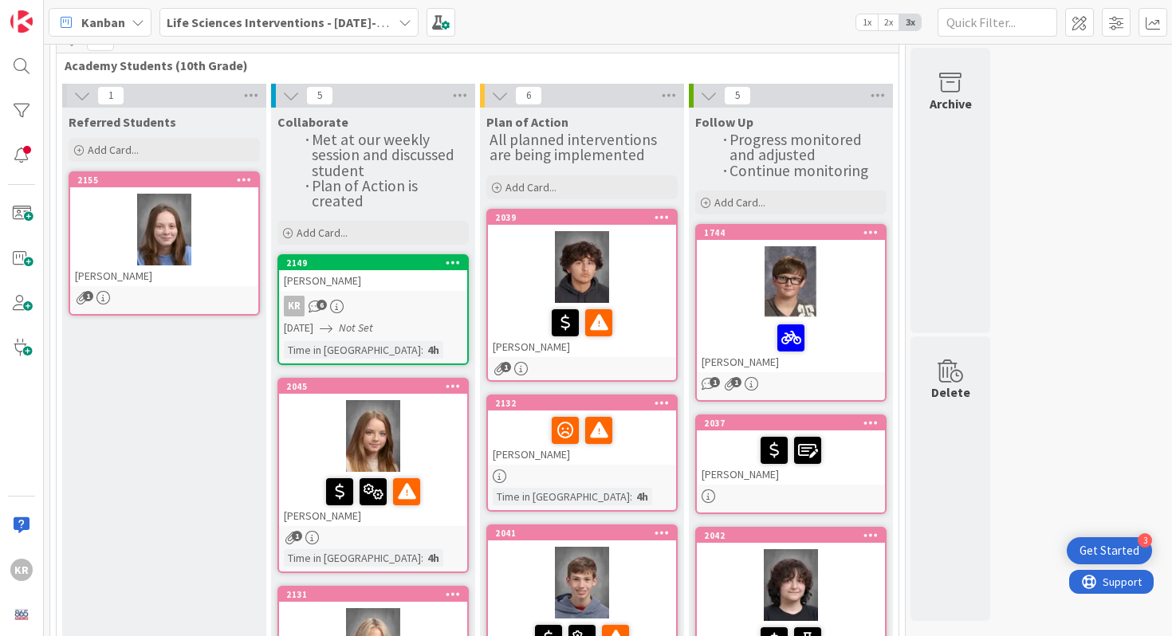
click at [230, 240] on div at bounding box center [164, 230] width 188 height 72
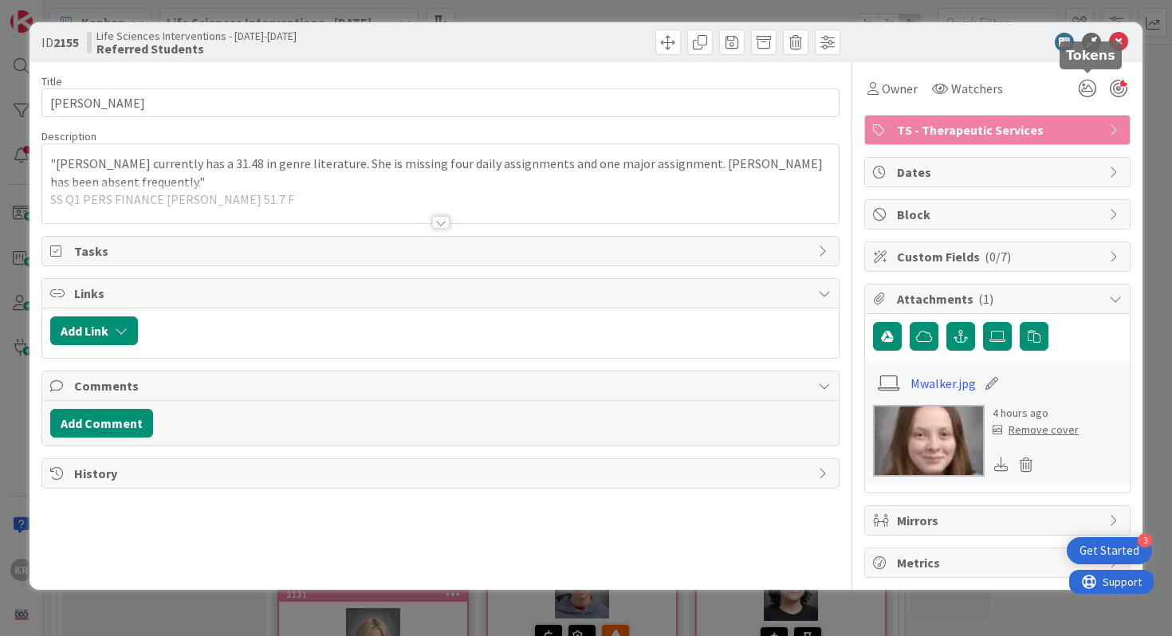
click at [1124, 90] on div at bounding box center [1119, 89] width 18 height 18
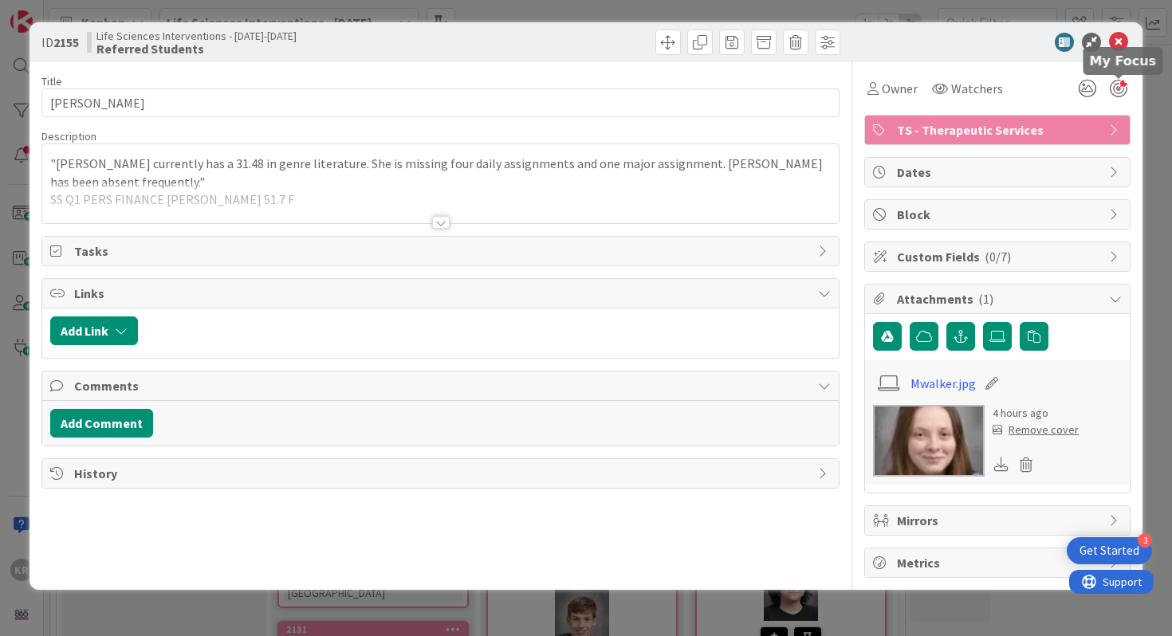
click at [1119, 87] on div at bounding box center [1119, 89] width 18 height 18
click at [1095, 86] on icon at bounding box center [1087, 88] width 29 height 29
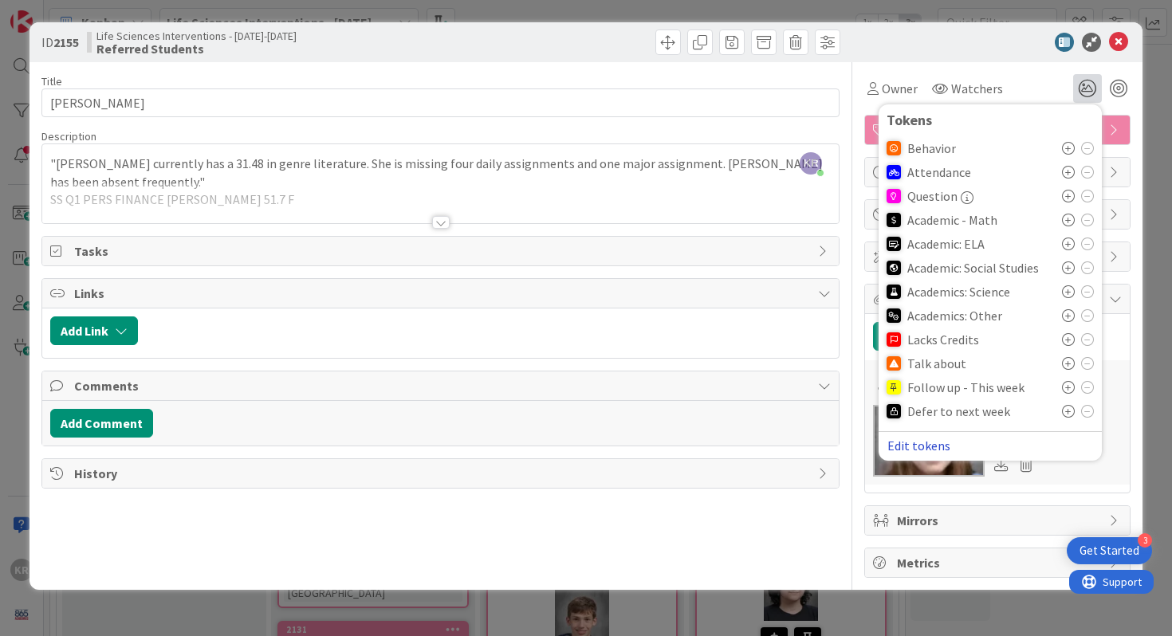
click at [926, 450] on button "Edit tokens" at bounding box center [919, 446] width 65 height 14
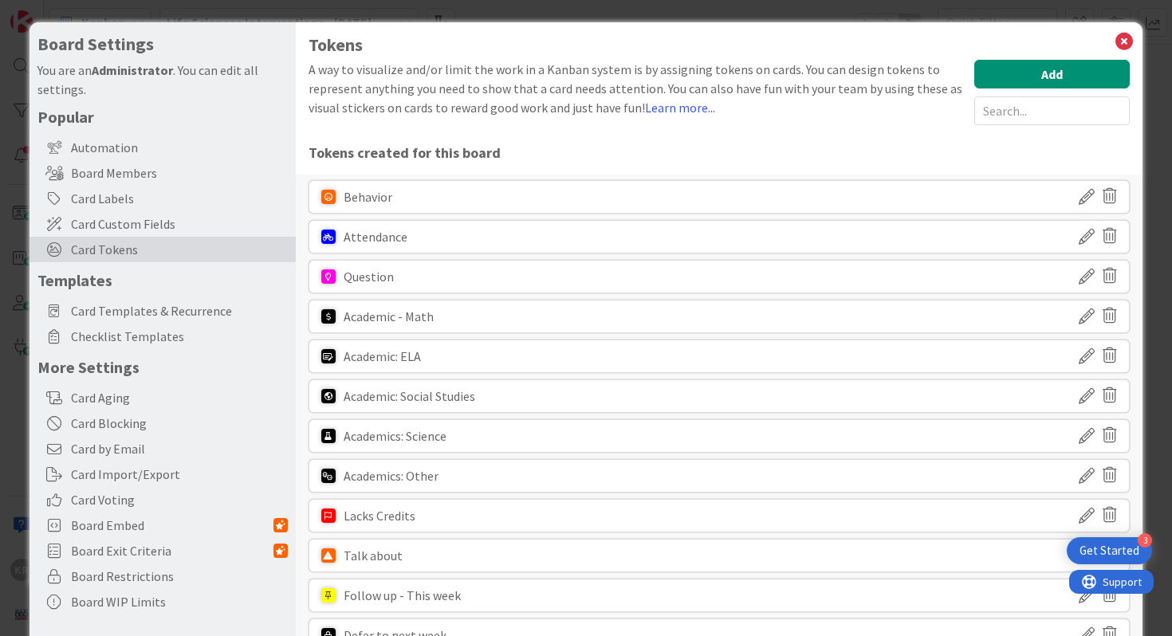
click at [1002, 89] on div "Add" at bounding box center [1053, 92] width 156 height 65
click at [1002, 71] on button "Add" at bounding box center [1053, 74] width 156 height 29
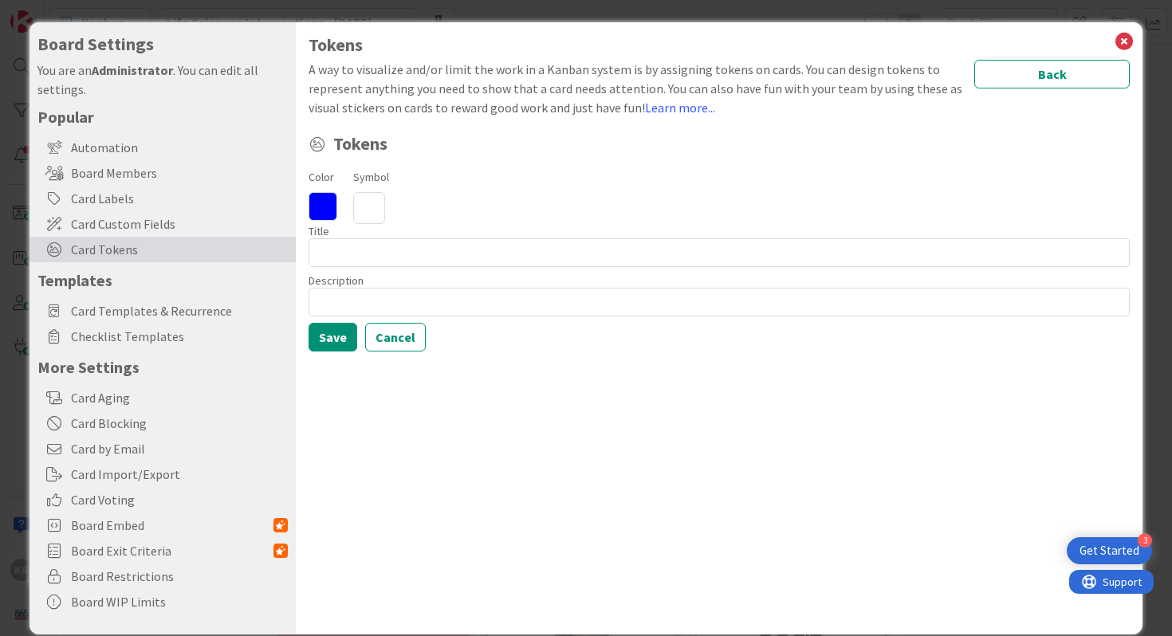
click at [323, 200] on icon at bounding box center [323, 206] width 29 height 29
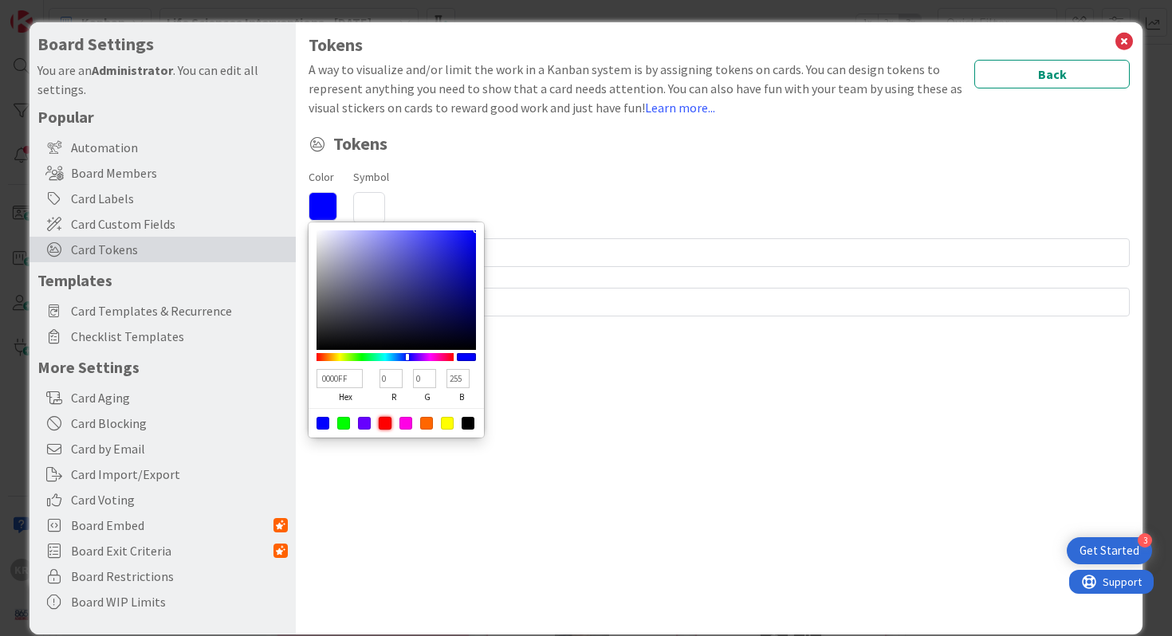
click at [384, 426] on div at bounding box center [385, 423] width 13 height 13
type input "FF0000"
type input "255"
type input "0"
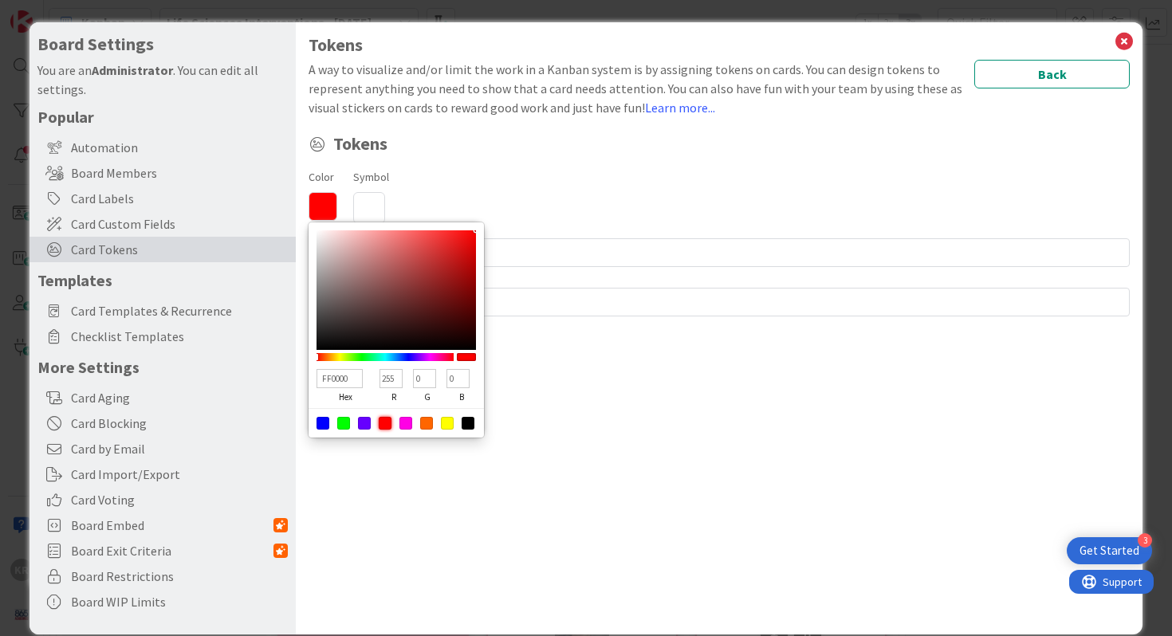
click at [369, 194] on icon at bounding box center [369, 208] width 32 height 32
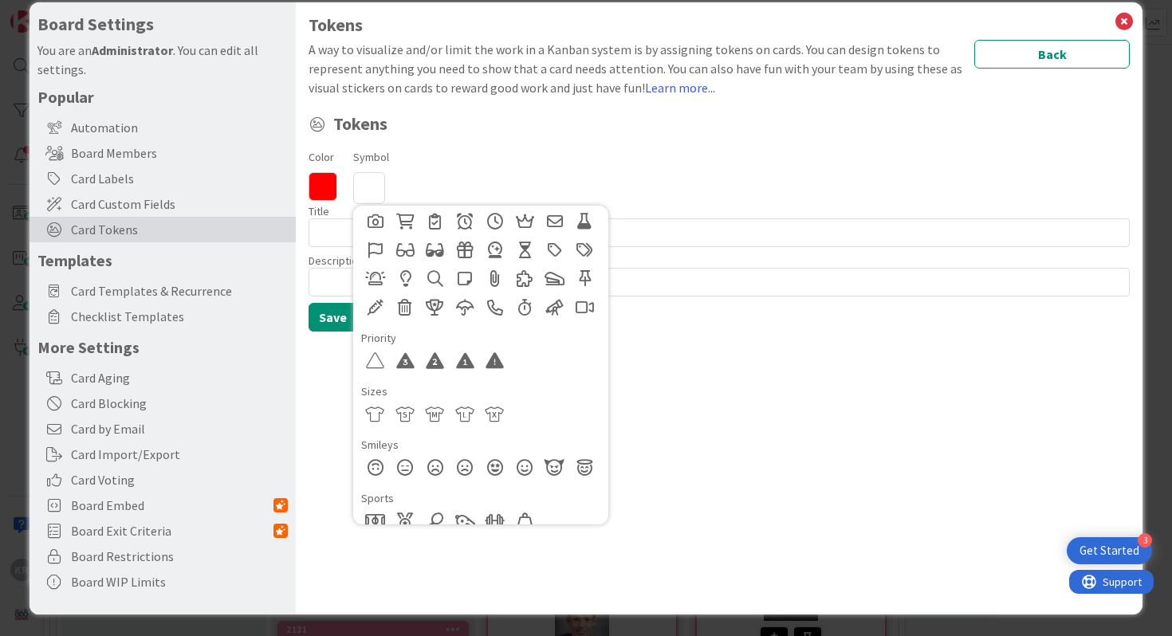
scroll to position [754, 0]
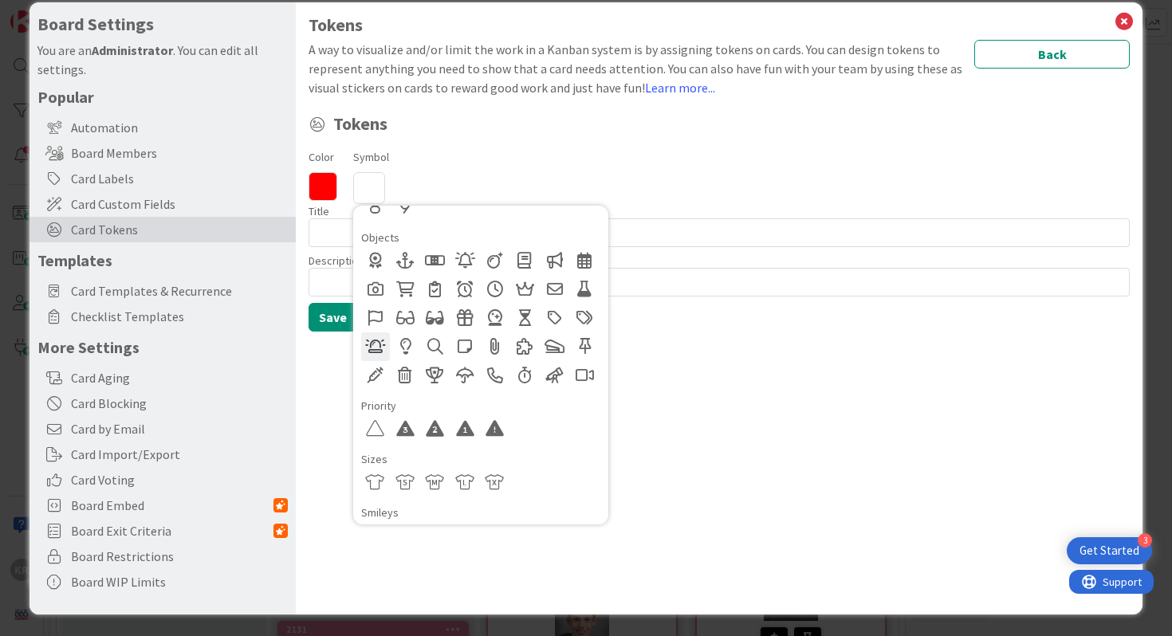
click at [366, 339] on div at bounding box center [375, 347] width 29 height 29
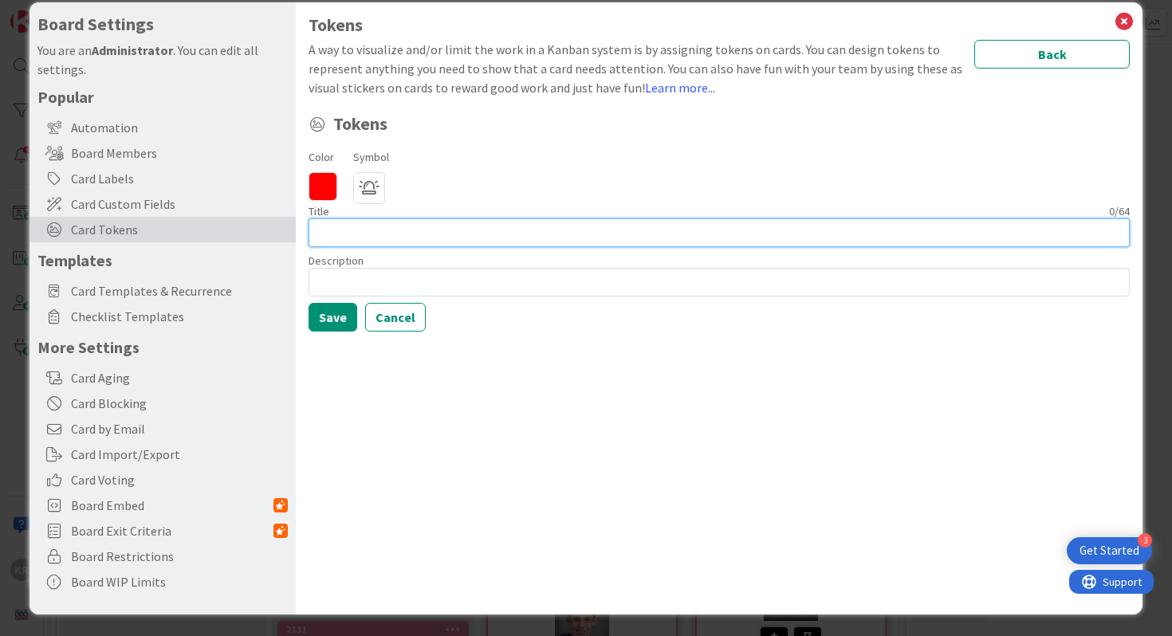
click at [357, 243] on input at bounding box center [720, 233] width 822 height 29
type input "Senior"
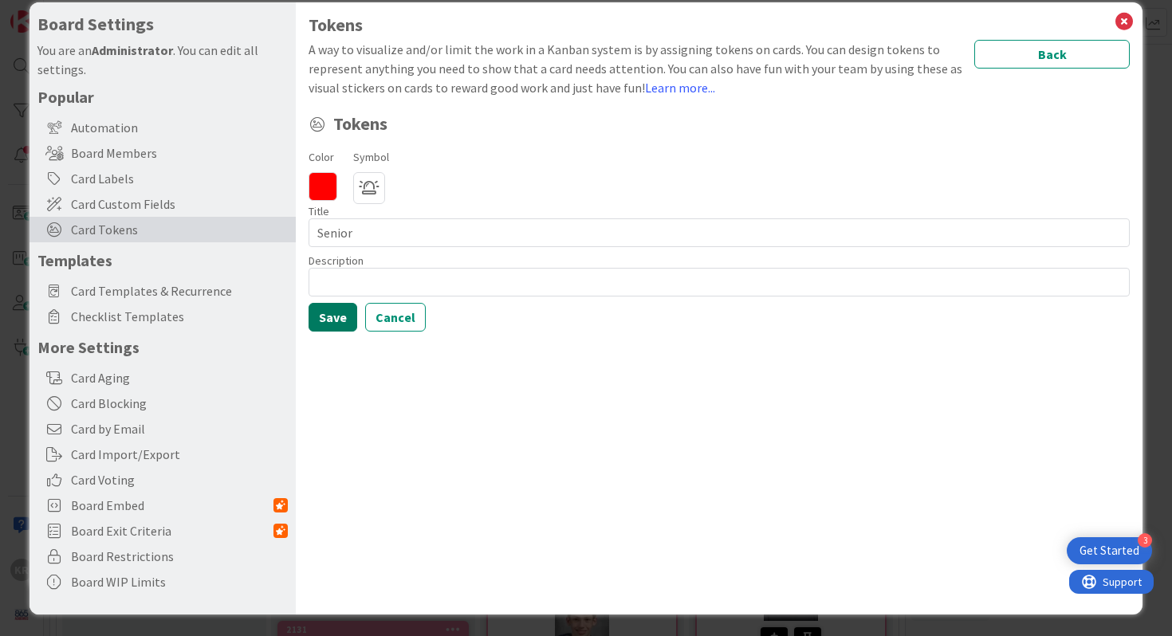
click at [343, 317] on button "Save" at bounding box center [333, 317] width 49 height 29
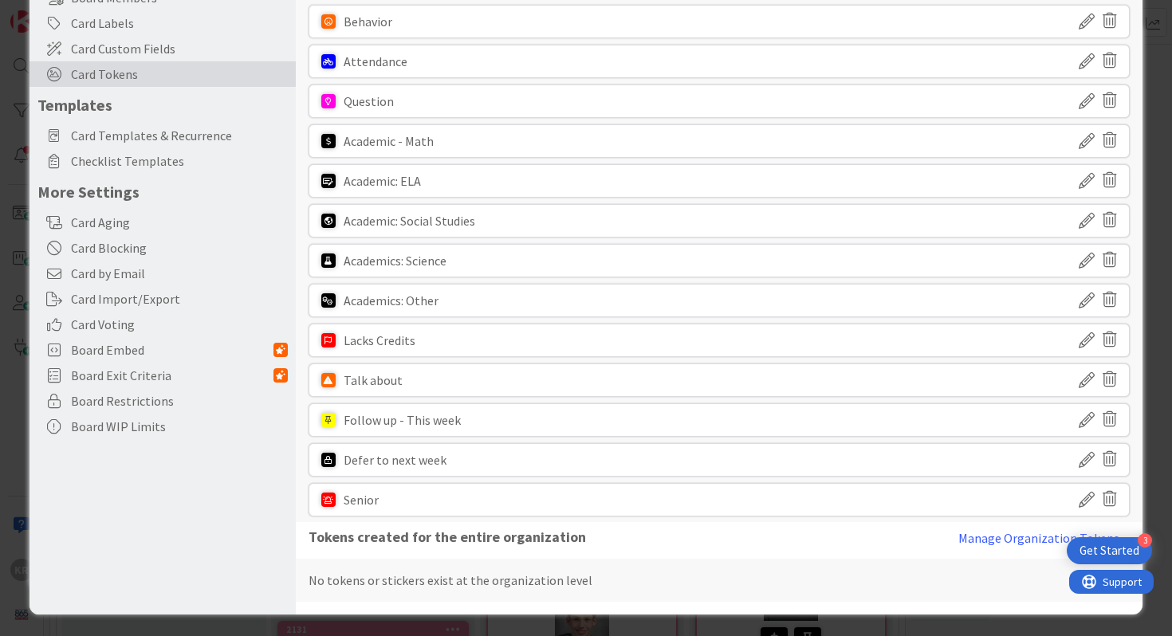
scroll to position [0, 0]
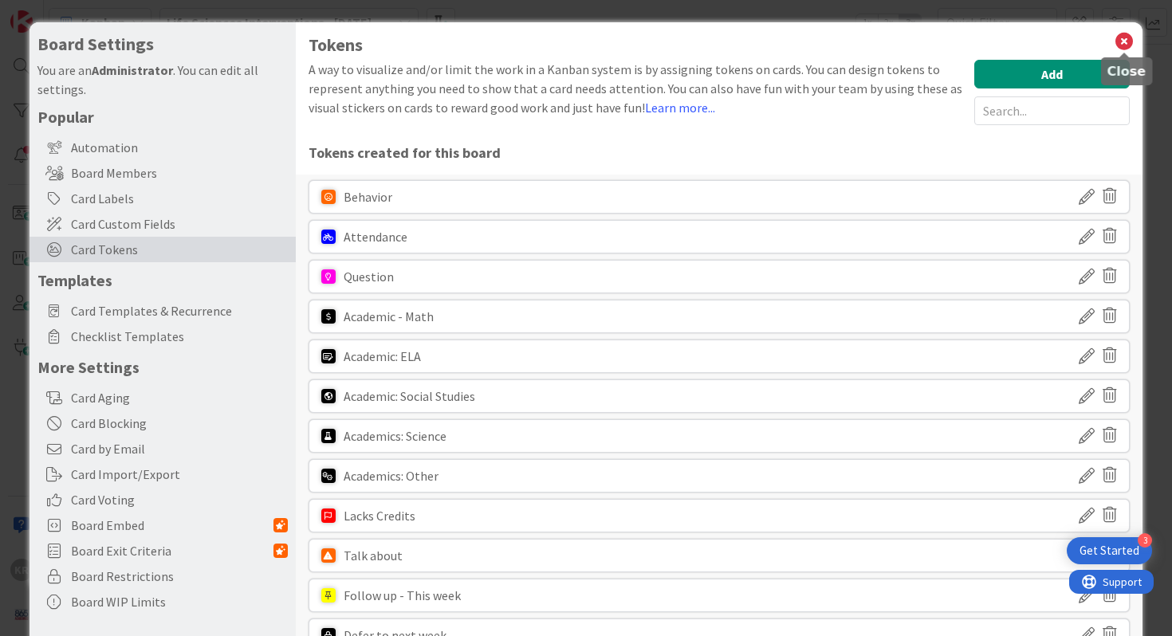
click at [1134, 40] on icon at bounding box center [1124, 41] width 21 height 22
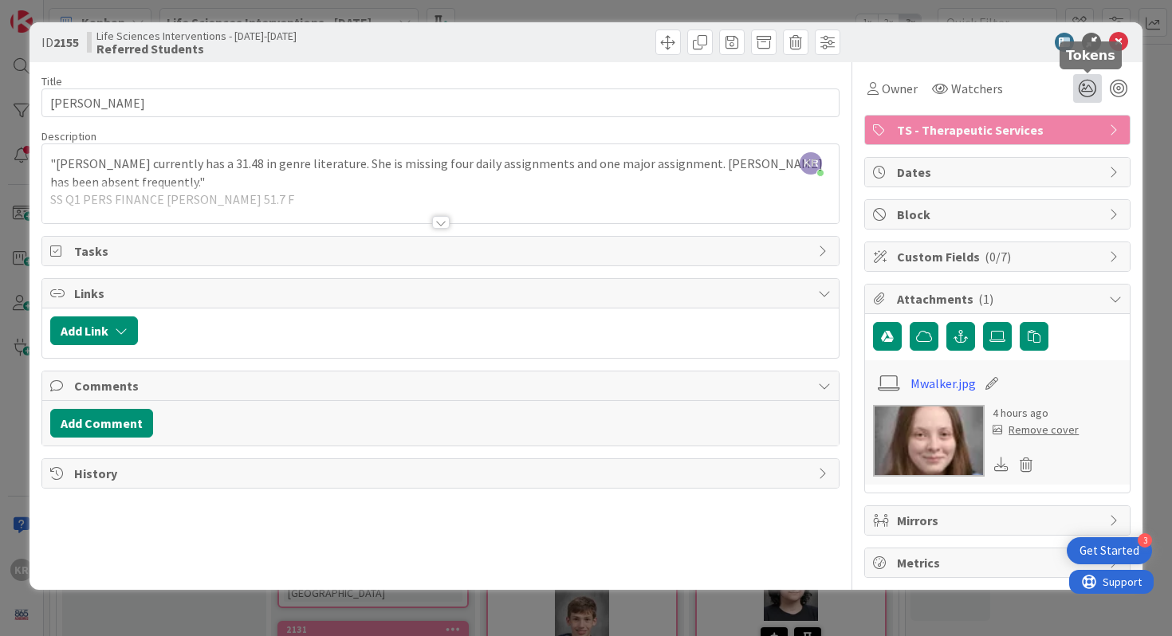
click at [1085, 82] on icon at bounding box center [1087, 88] width 29 height 29
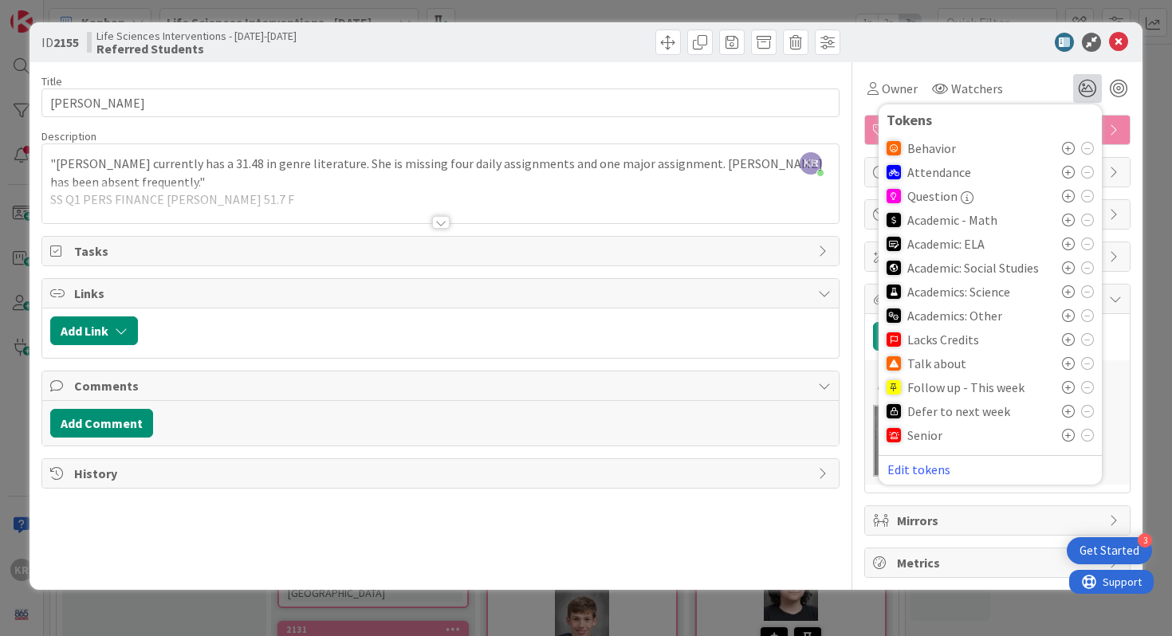
click at [1069, 437] on icon at bounding box center [1068, 435] width 13 height 13
click at [1126, 391] on div "Mwalker.jpg 4 hours ago Remove cover" at bounding box center [997, 422] width 265 height 124
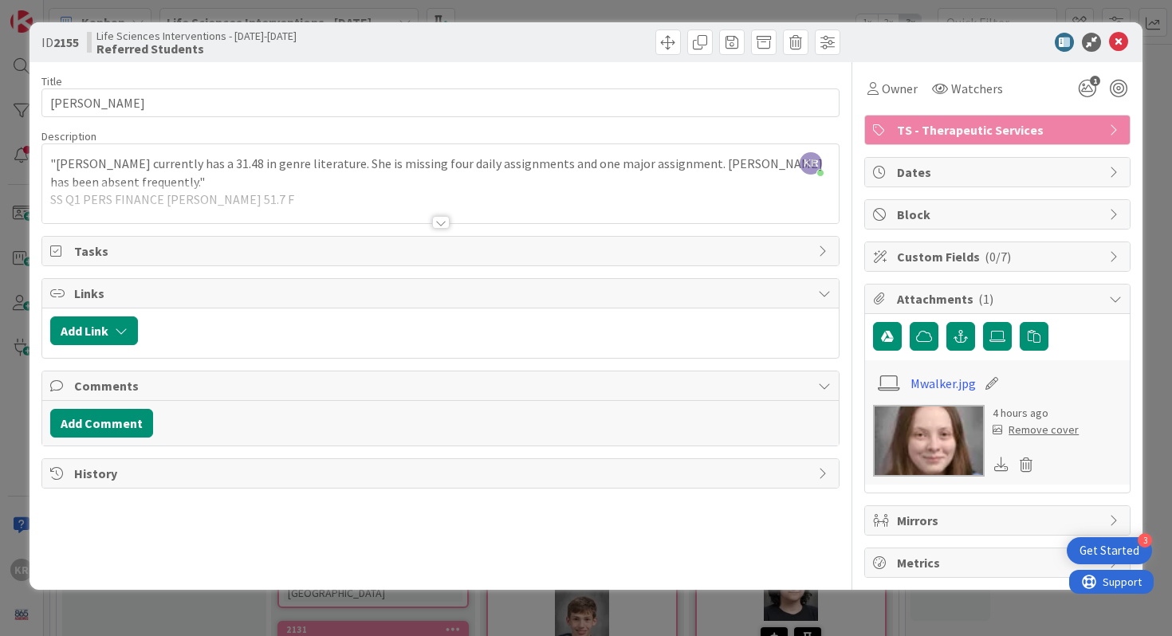
click at [1145, 386] on div "ID 2155 Life Sciences Interventions - [DATE]-[DATE] Referred Students Title 13 …" at bounding box center [586, 318] width 1172 height 636
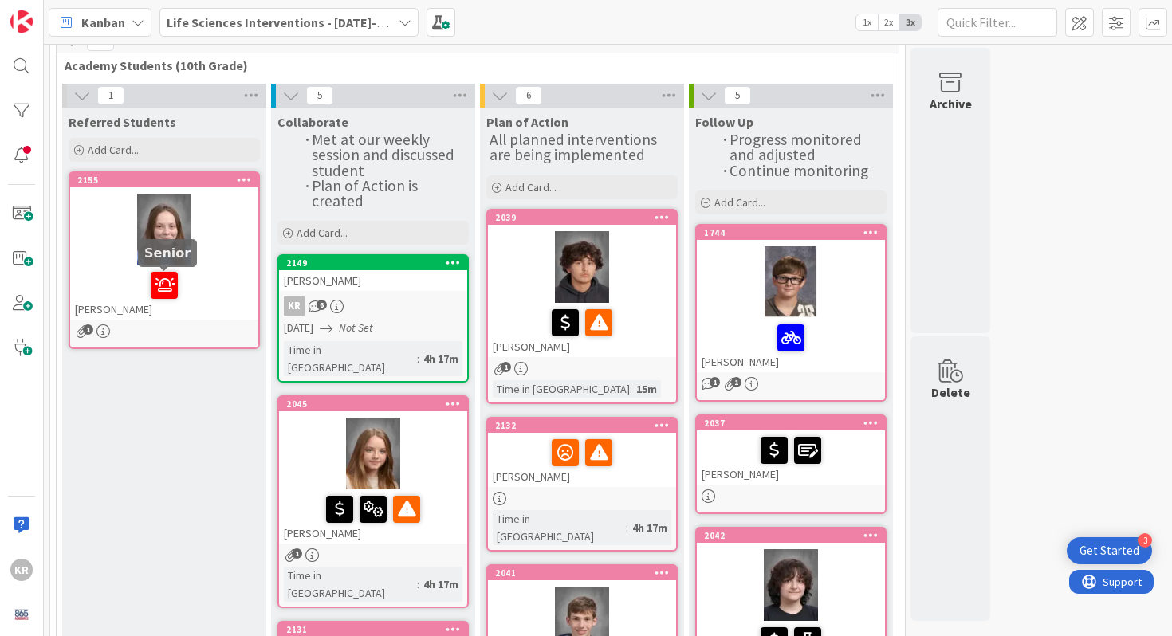
click at [213, 278] on div at bounding box center [164, 285] width 179 height 33
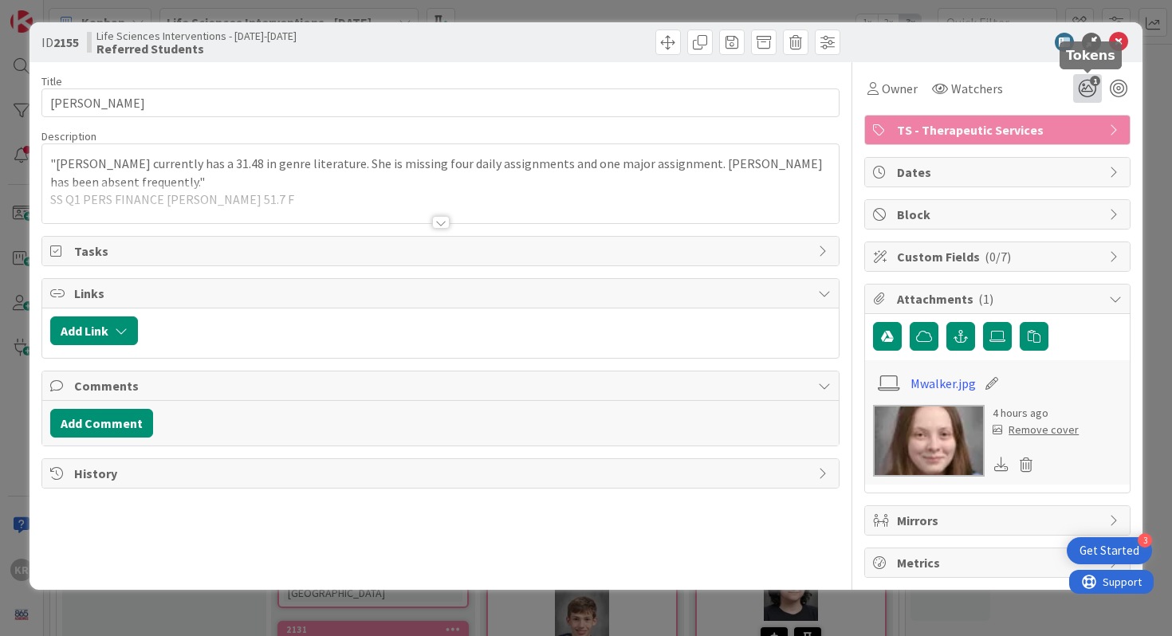
click at [1085, 84] on icon "1" at bounding box center [1087, 88] width 29 height 29
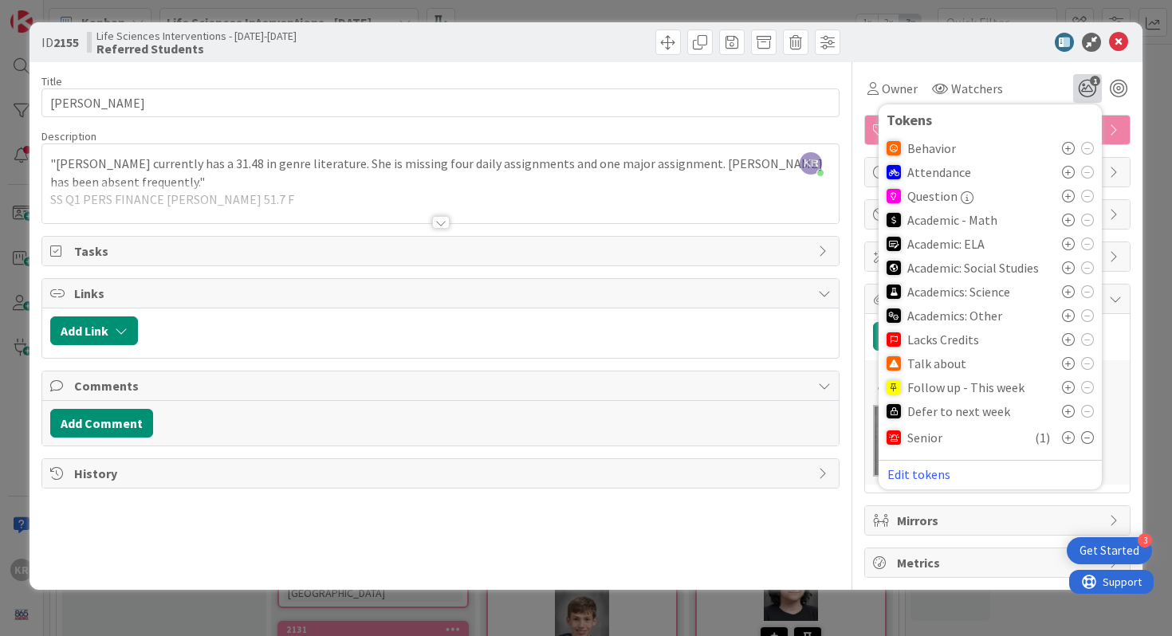
click at [1073, 359] on icon at bounding box center [1068, 363] width 13 height 13
click at [1172, 317] on div "ID 2155 Life Sciences Interventions - [DATE]-[DATE] Referred Students Title 13 …" at bounding box center [586, 318] width 1172 height 636
